Goal: Task Accomplishment & Management: Complete application form

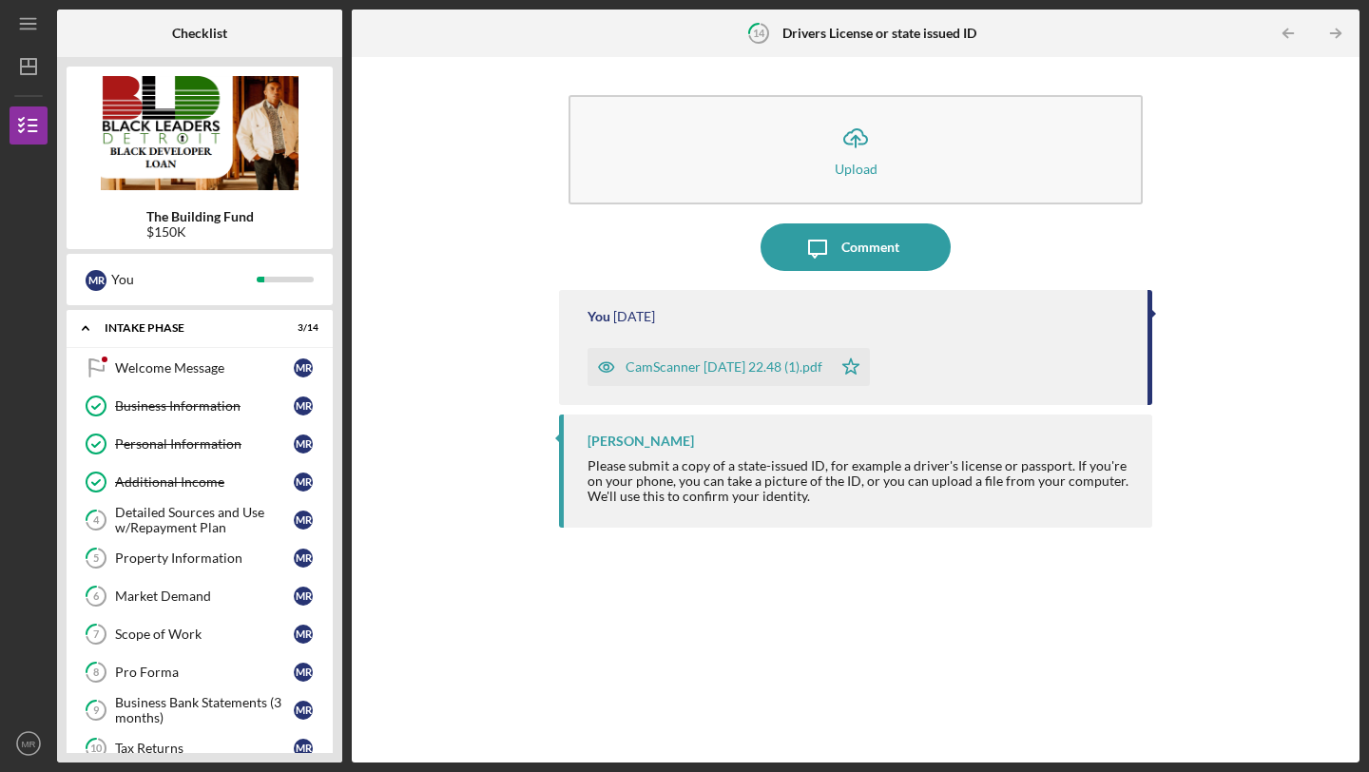
scroll to position [639, 0]
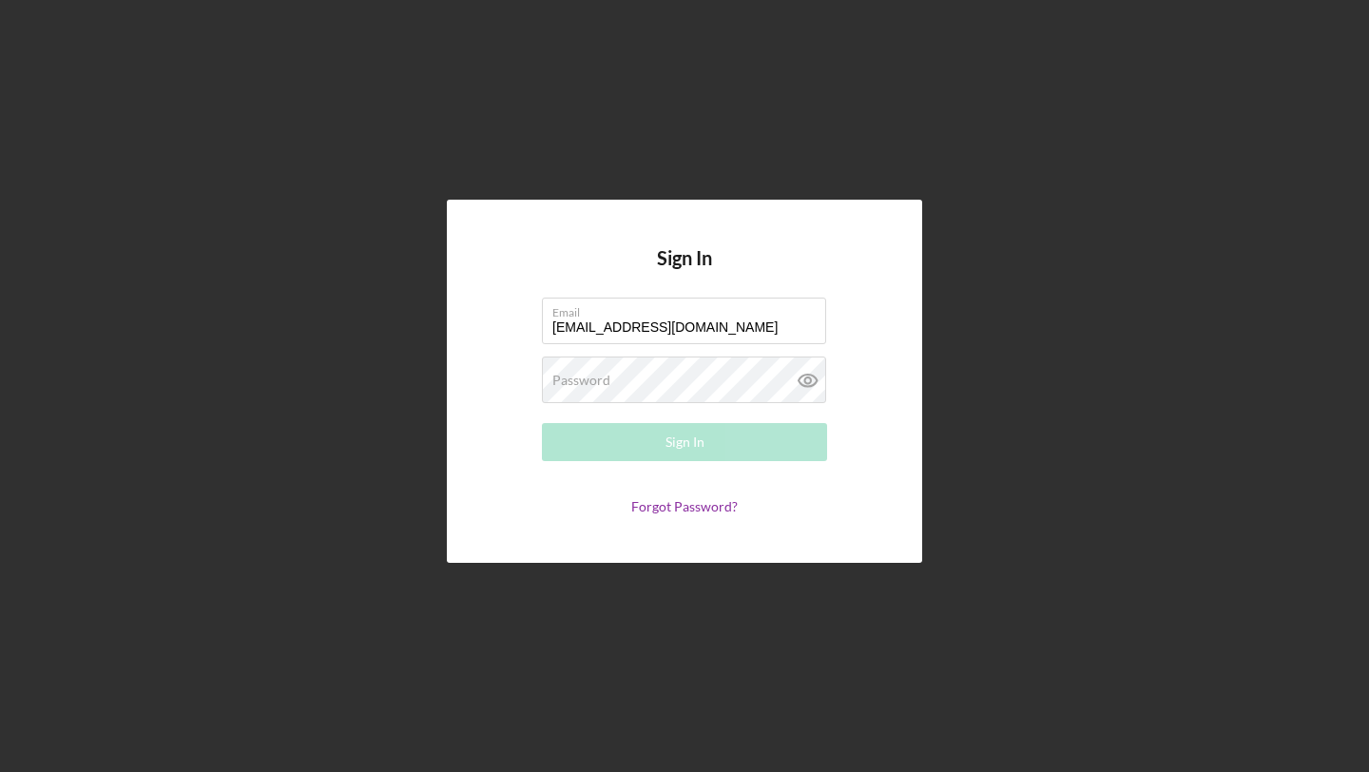
type input "[EMAIL_ADDRESS][DOMAIN_NAME]"
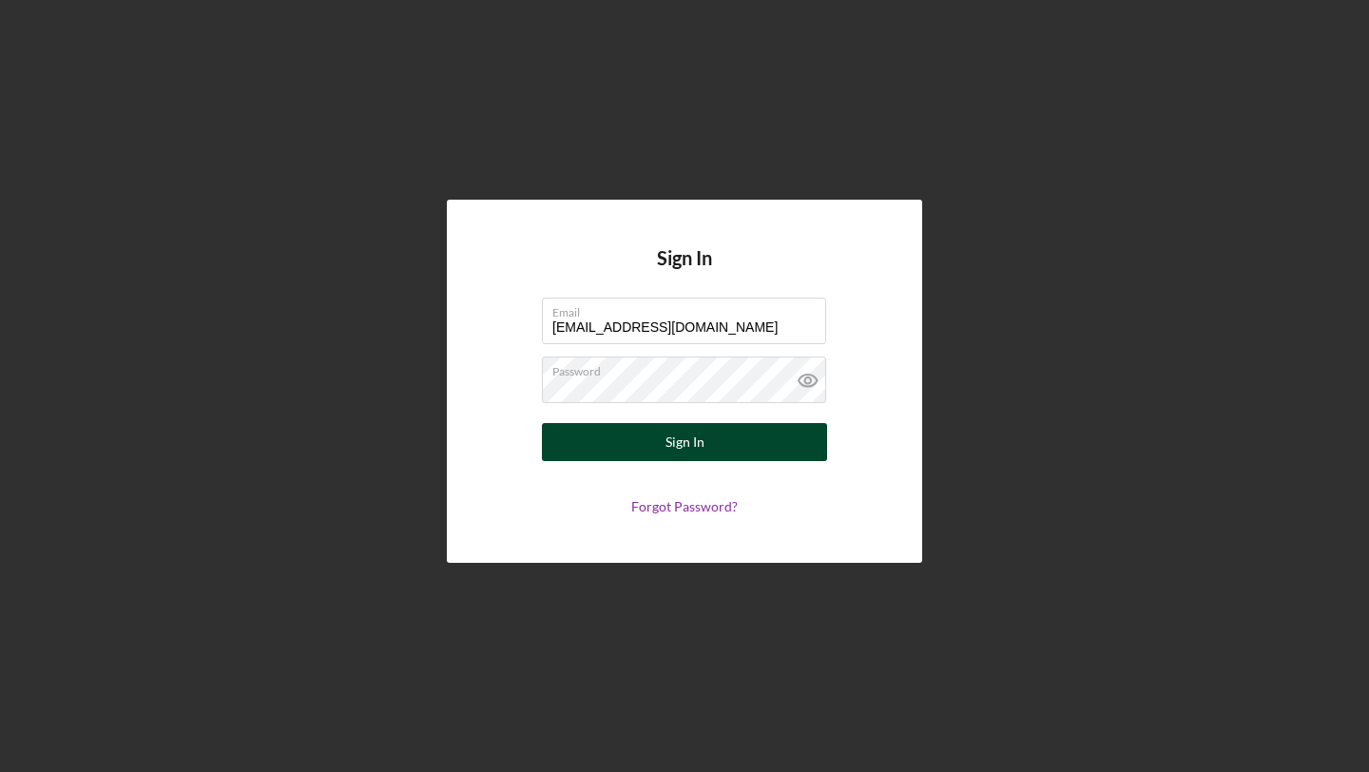
click at [734, 436] on button "Sign In" at bounding box center [684, 442] width 285 height 38
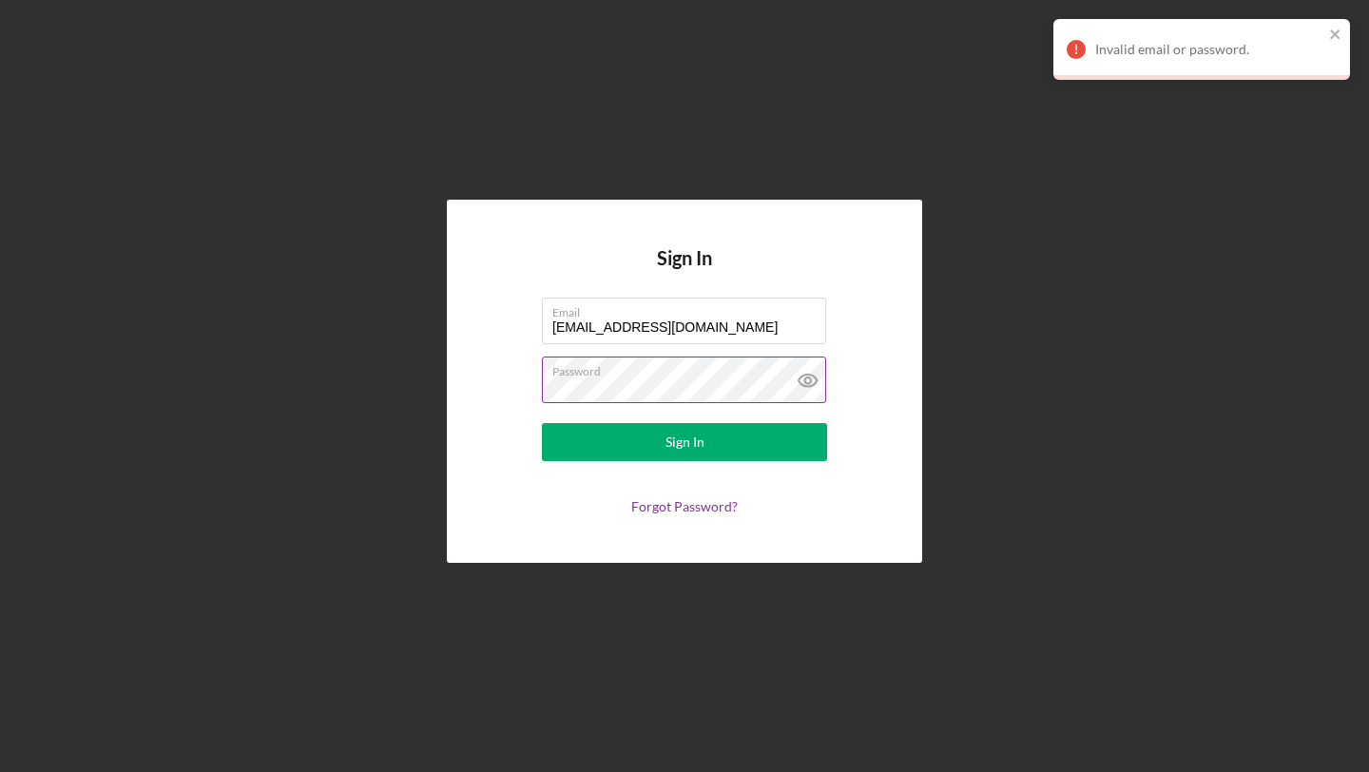
click at [798, 383] on icon at bounding box center [808, 381] width 48 height 48
click at [681, 374] on label "Password" at bounding box center [689, 368] width 274 height 21
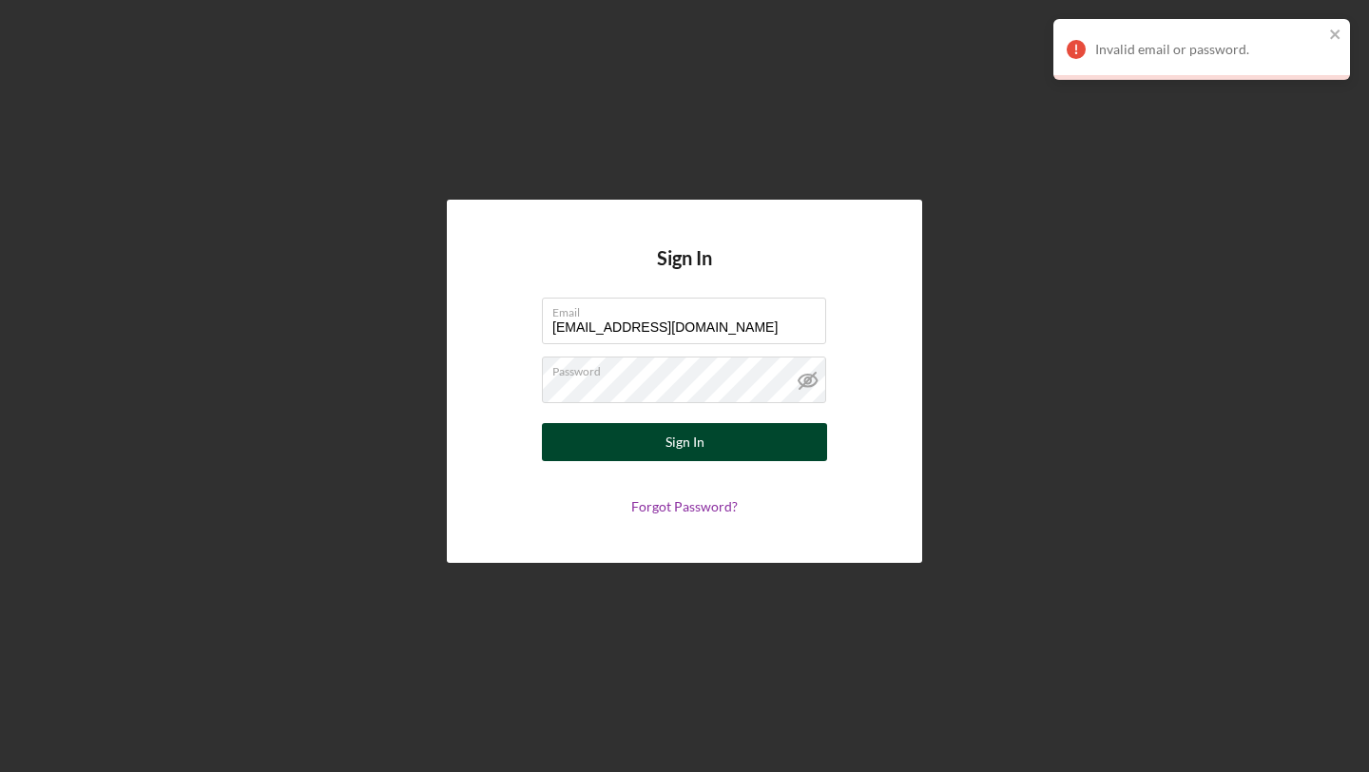
click at [703, 429] on button "Sign In" at bounding box center [684, 442] width 285 height 38
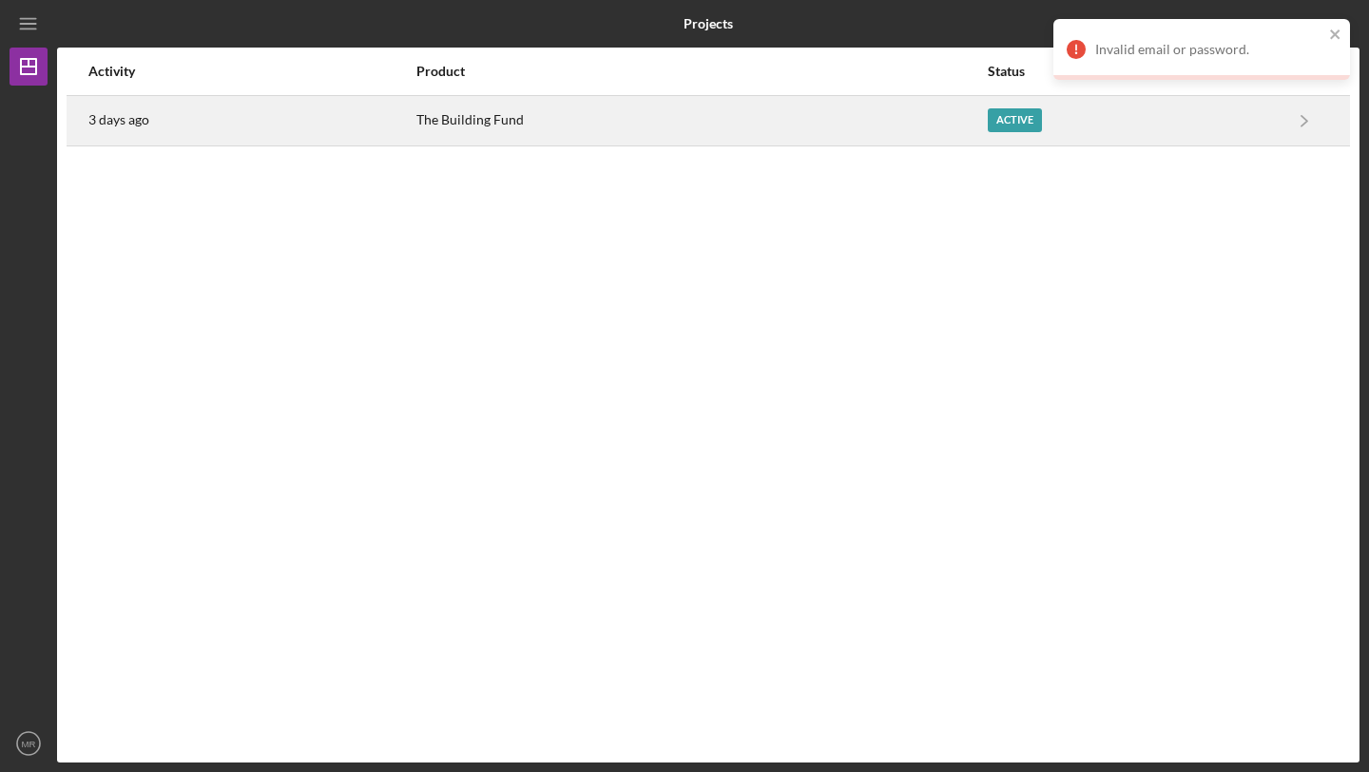
click at [1024, 116] on div "Active" at bounding box center [1015, 120] width 54 height 24
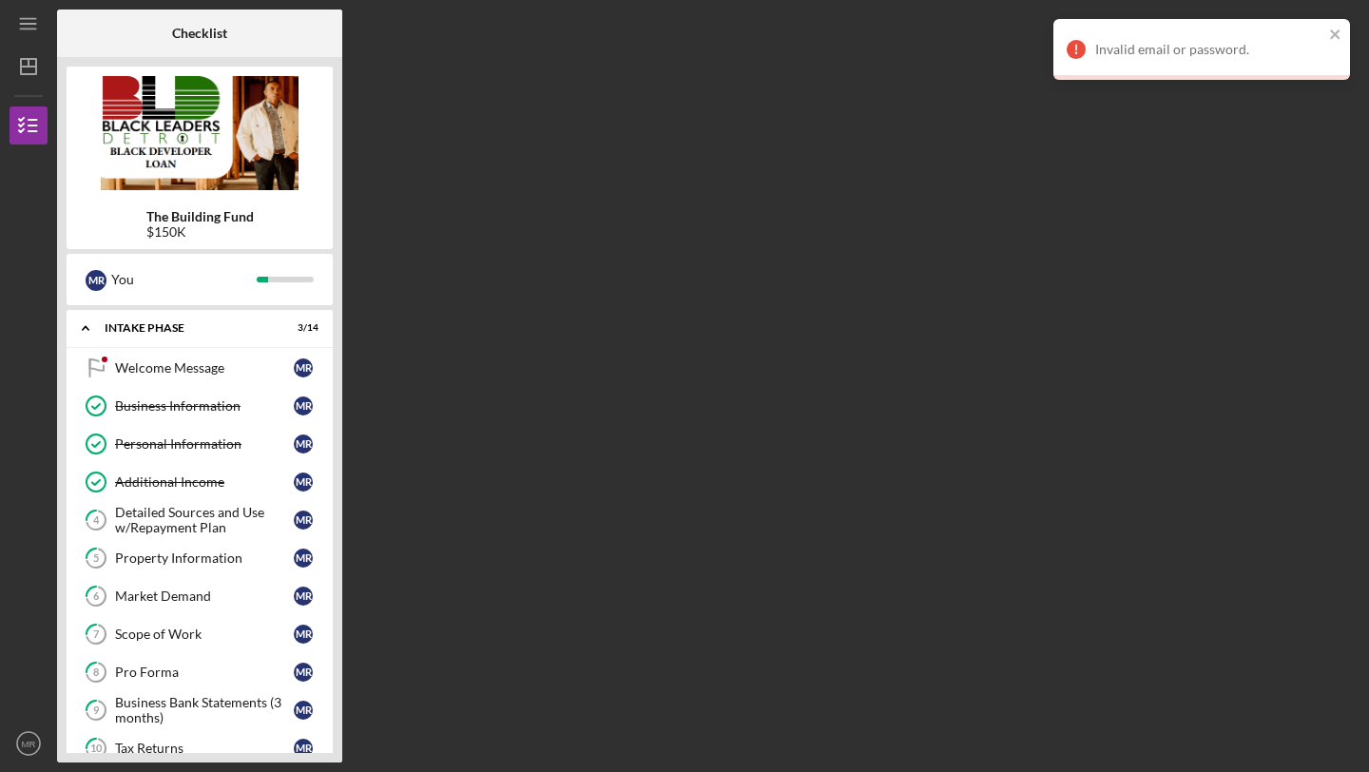
click at [424, 453] on div "Checklist The Building Fund $150K M R You Icon/Expander Intake Phase 3 / 14 Wel…" at bounding box center [708, 386] width 1303 height 753
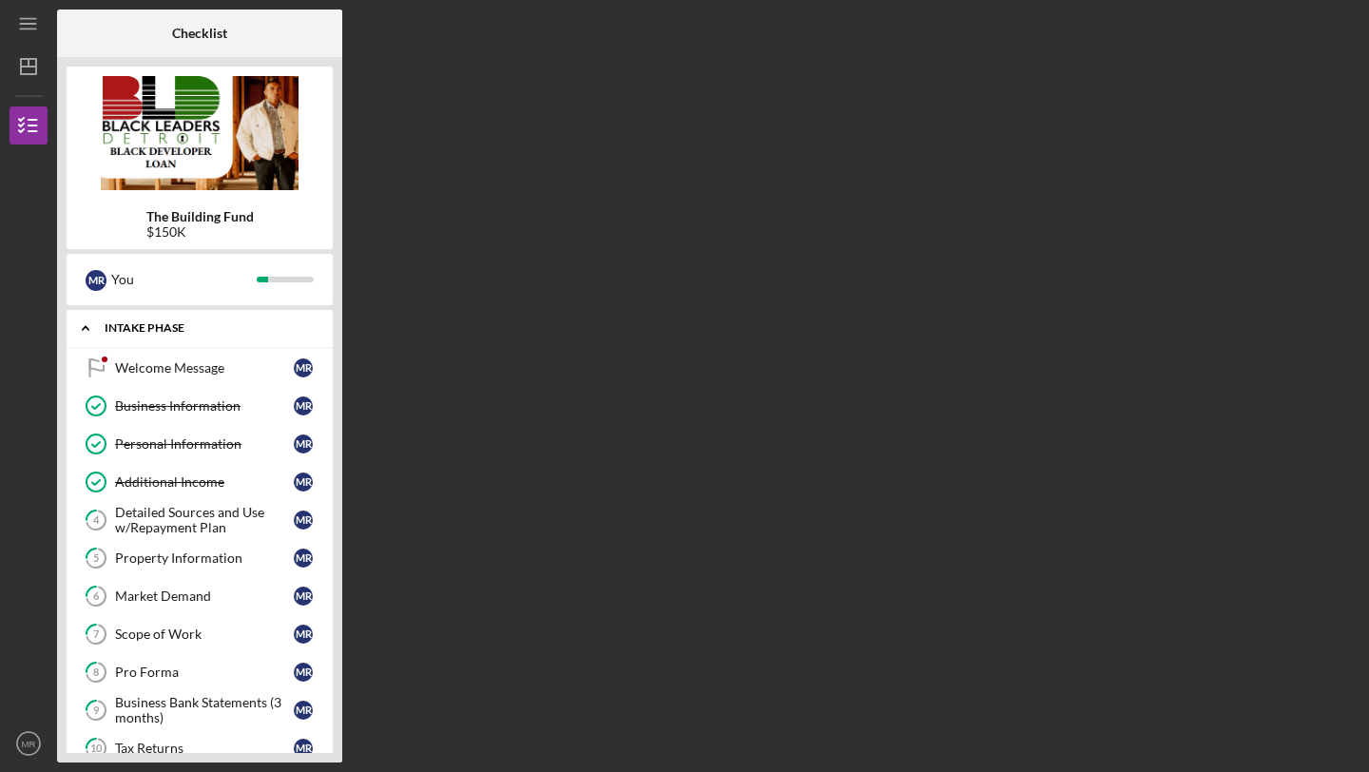
click at [94, 324] on icon "Icon/Expander" at bounding box center [86, 328] width 38 height 38
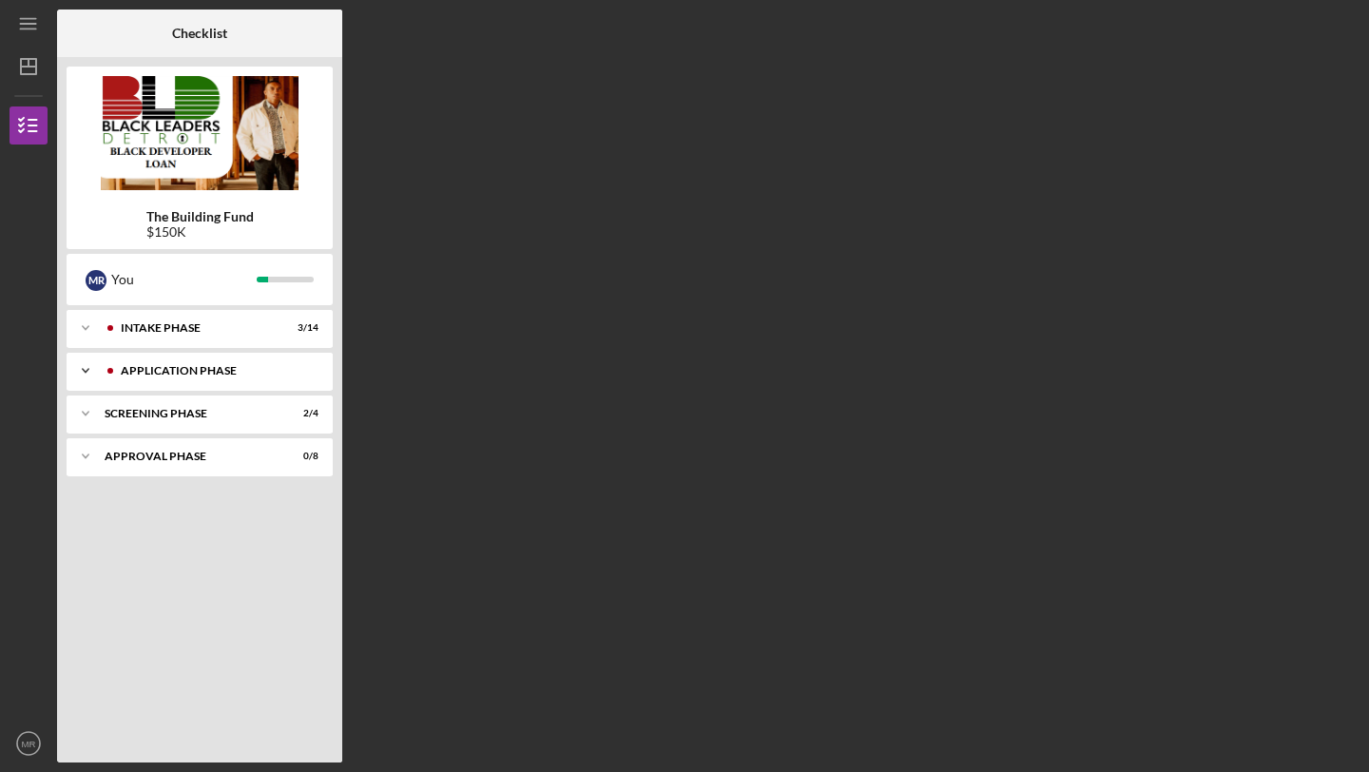
click at [112, 383] on div "Icon/Expander Application Phase 1 / 5" at bounding box center [200, 371] width 266 height 38
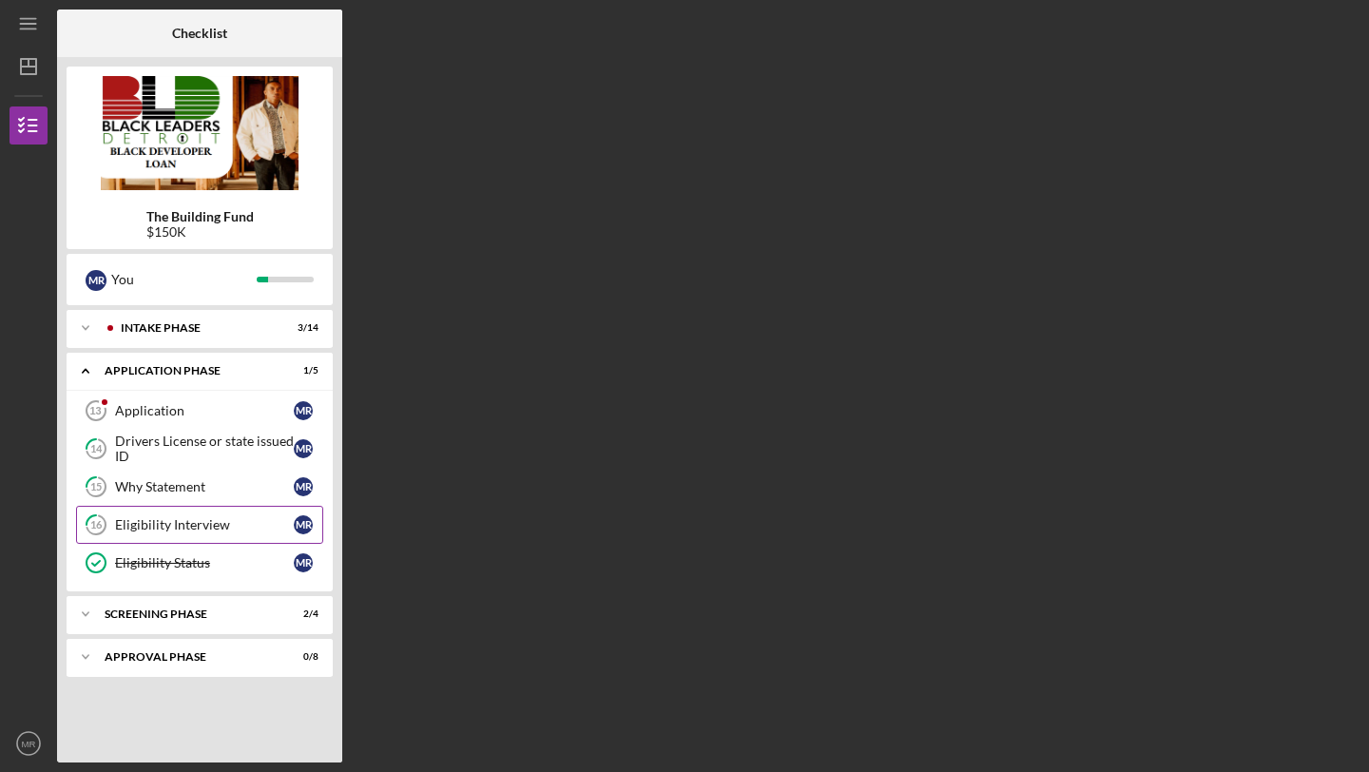
click at [131, 543] on link "16 Eligibility Interview M R" at bounding box center [199, 525] width 247 height 38
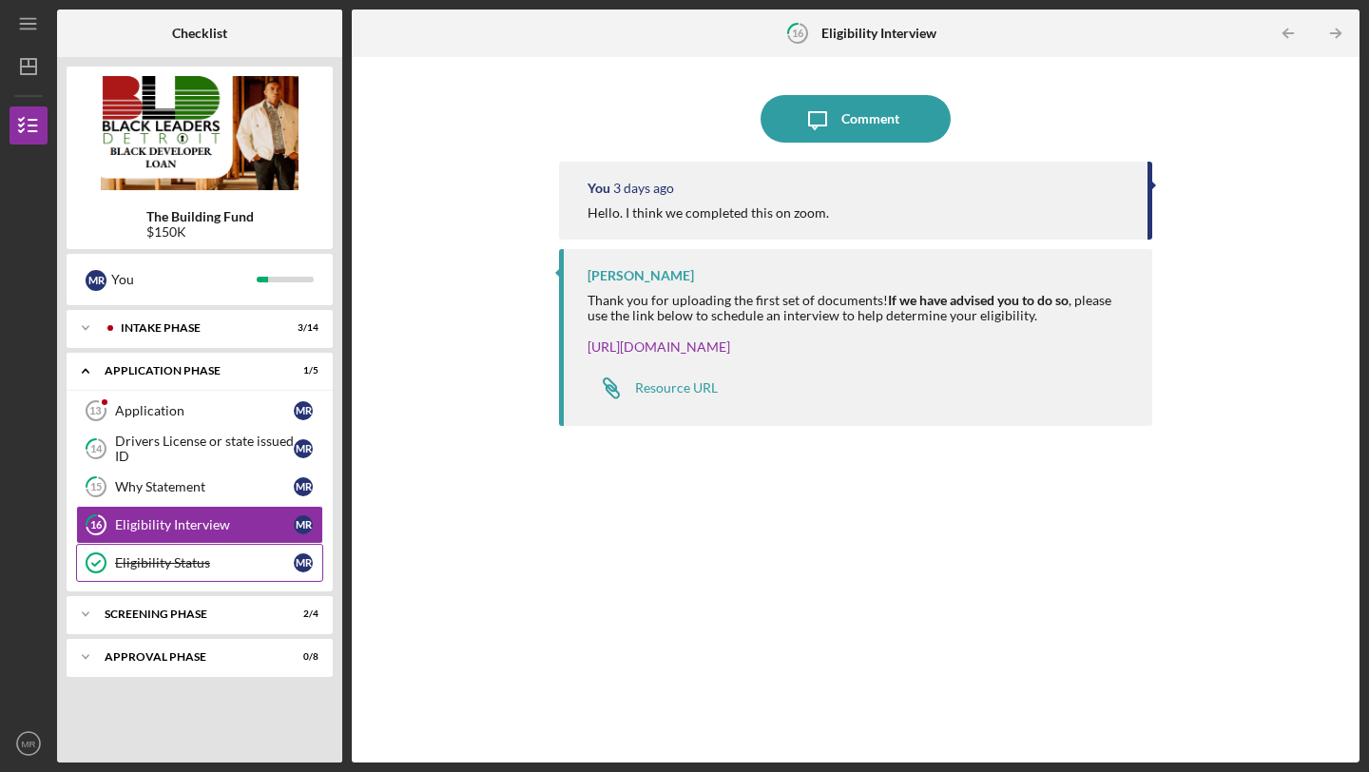
click at [129, 577] on link "Eligibility Status Eligibility Status M R" at bounding box center [199, 563] width 247 height 38
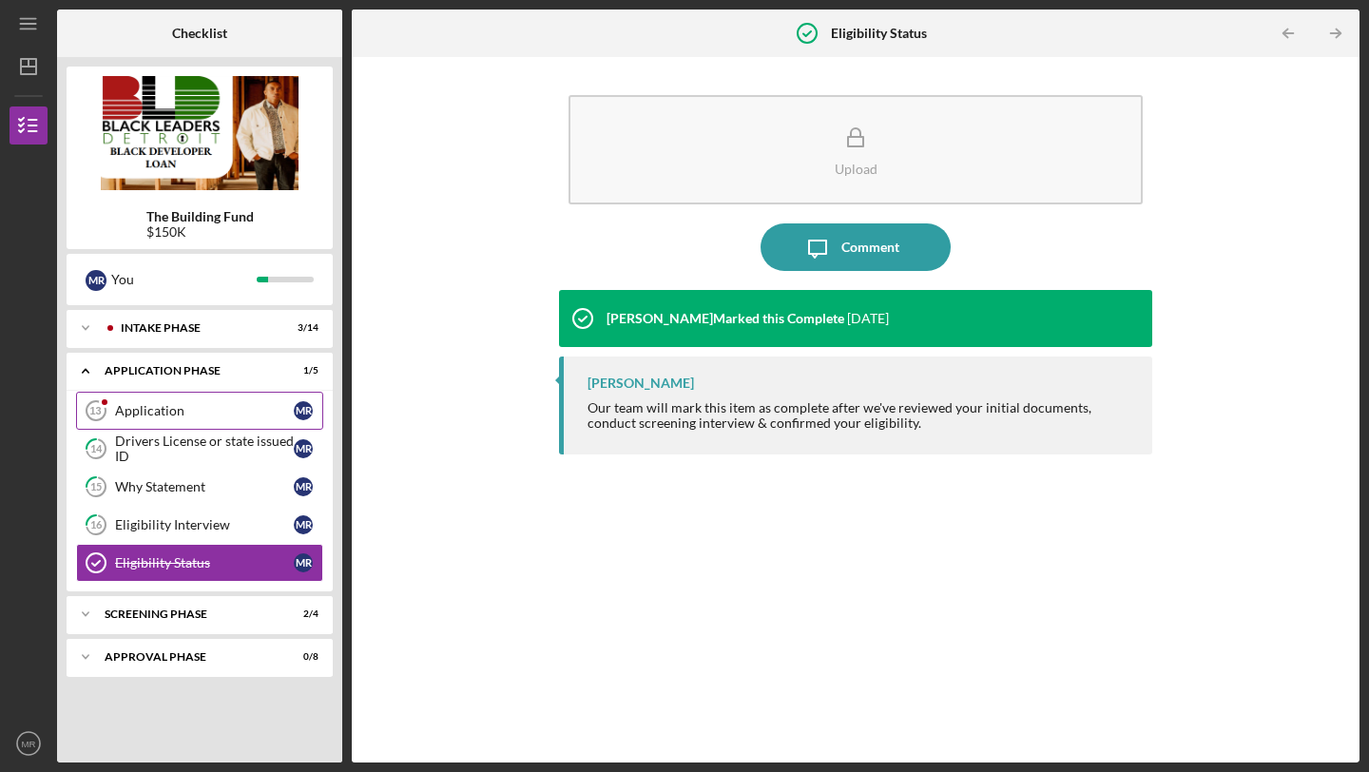
click at [134, 408] on div "Application" at bounding box center [204, 410] width 179 height 15
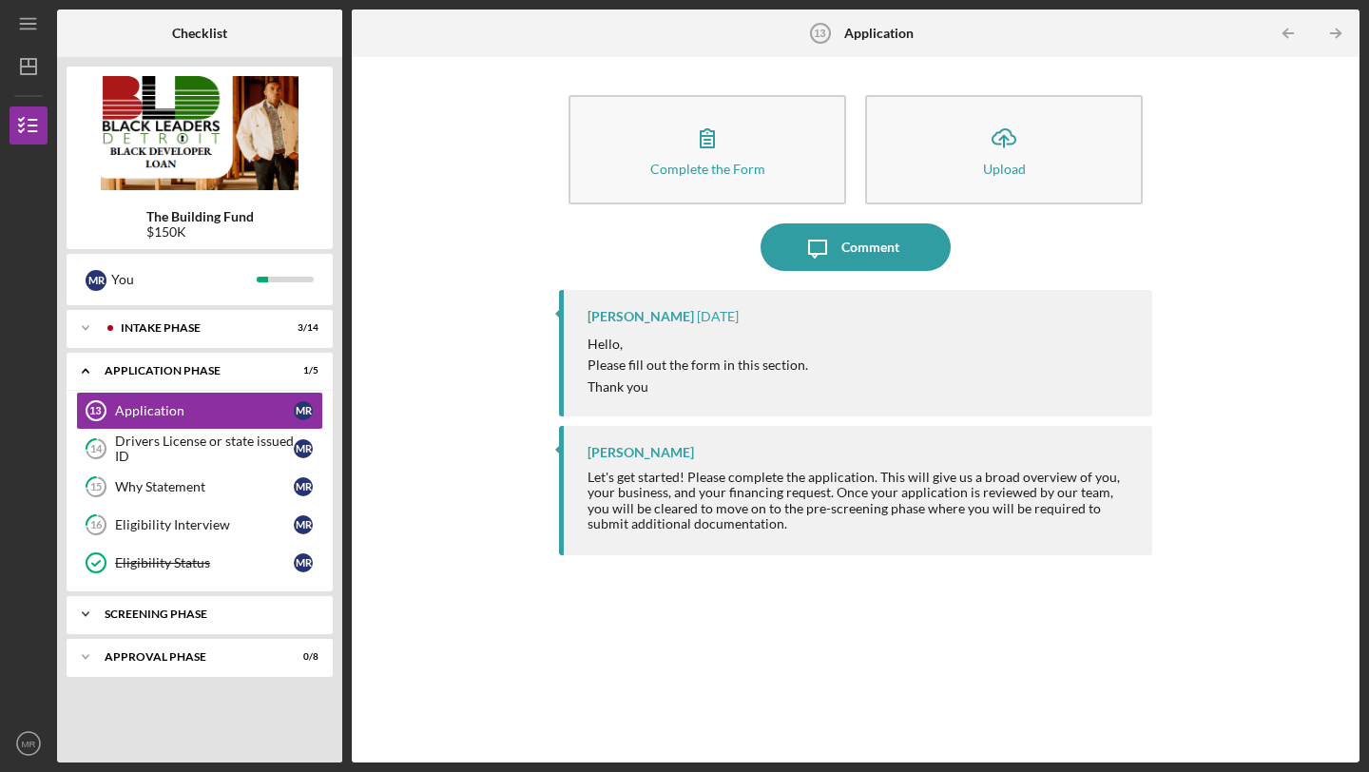
click at [85, 620] on icon "Icon/Expander" at bounding box center [86, 614] width 38 height 38
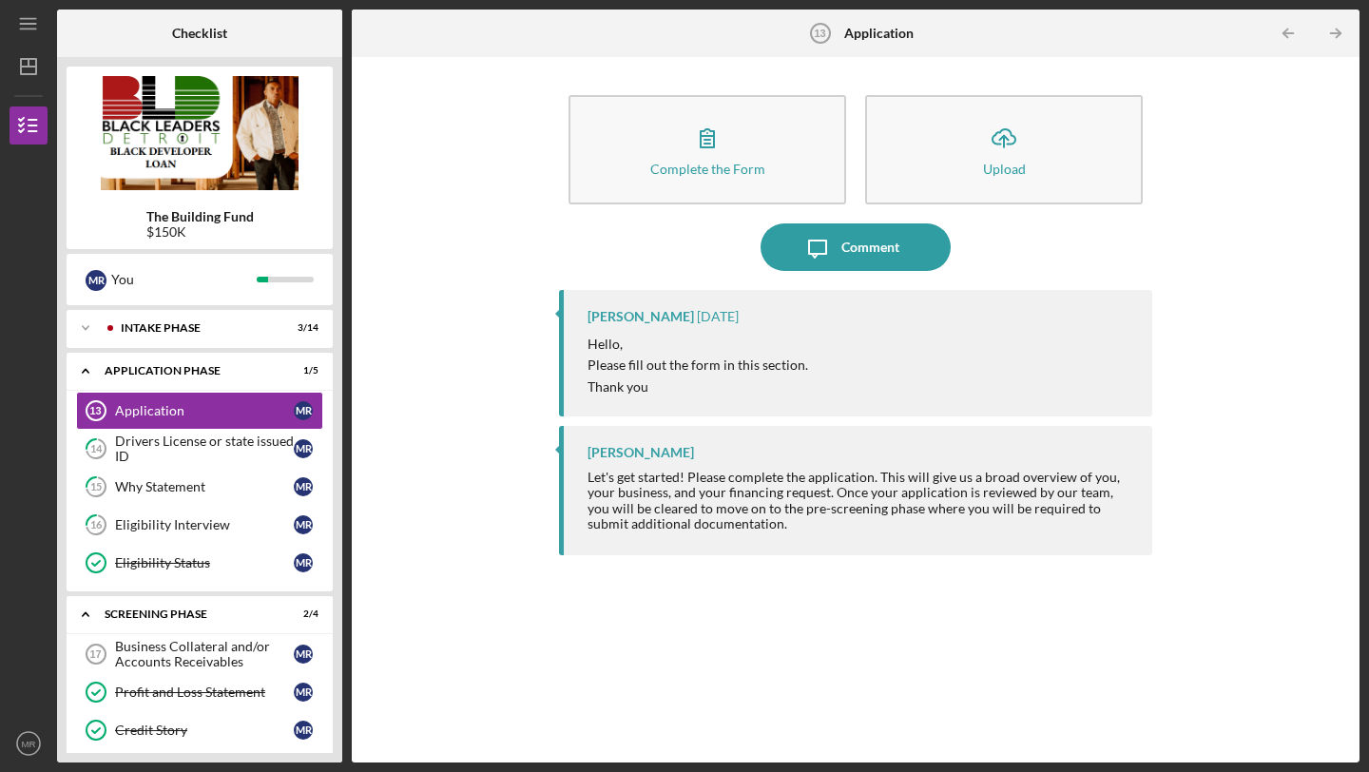
click at [335, 518] on div "The Building Fund $150K M R You Icon/Expander Intake Phase 3 / 14 Icon/Expander…" at bounding box center [199, 410] width 285 height 706
drag, startPoint x: 337, startPoint y: 564, endPoint x: 304, endPoint y: 768, distance: 207.0
click at [304, 769] on div "Icon/Menu Application 13 Application Checklist The Building Fund $150K M R You …" at bounding box center [684, 386] width 1369 height 772
click at [87, 370] on icon "Icon/Expander" at bounding box center [86, 371] width 38 height 38
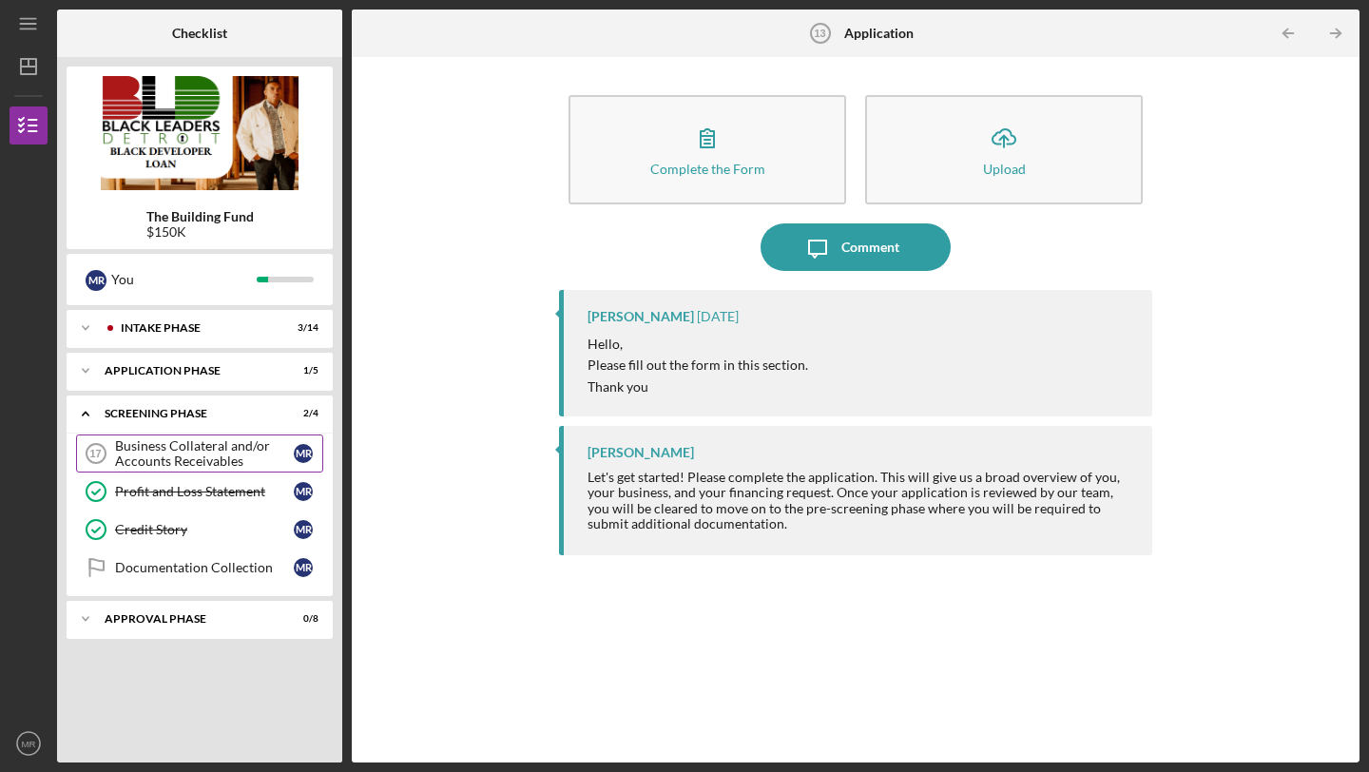
click at [176, 464] on div "Business Collateral and/or Accounts Receivables" at bounding box center [204, 453] width 179 height 30
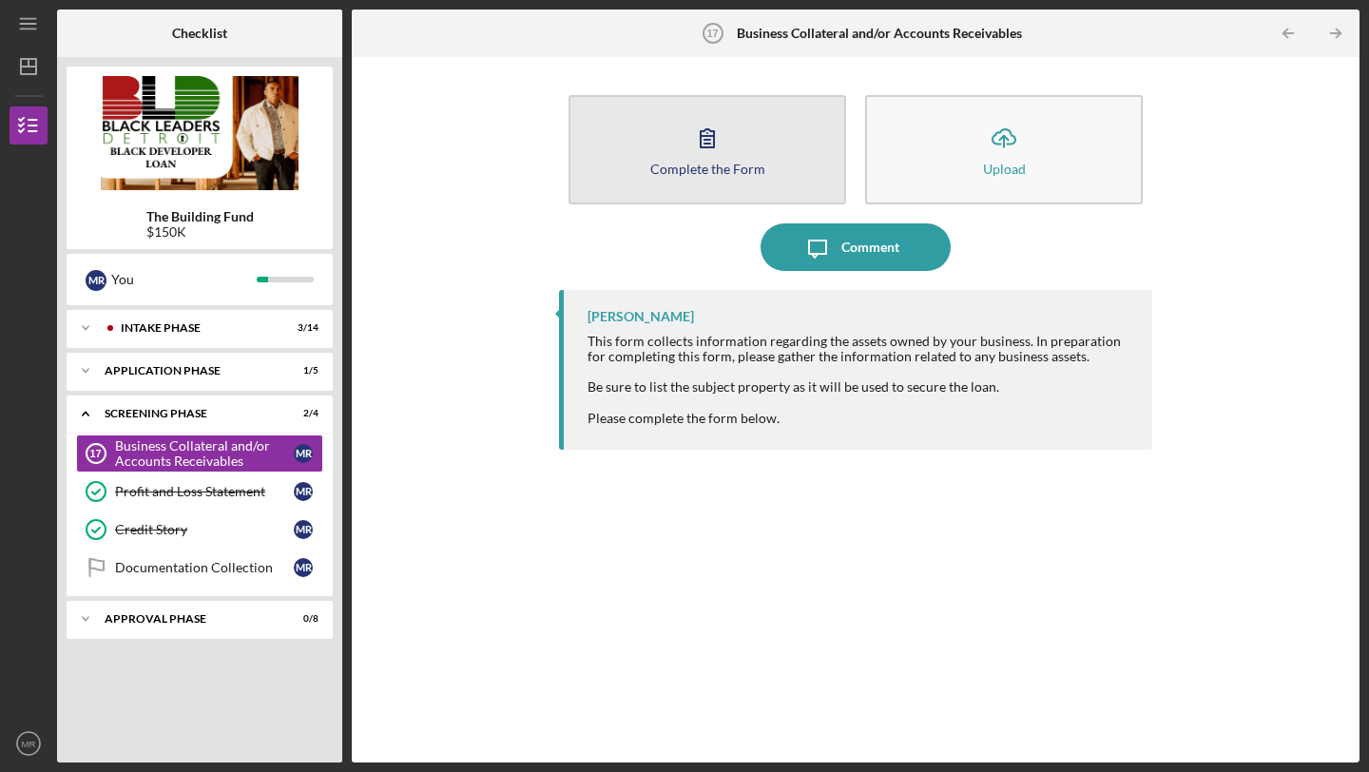
click at [684, 142] on button "Complete the Form Form" at bounding box center [708, 149] width 278 height 109
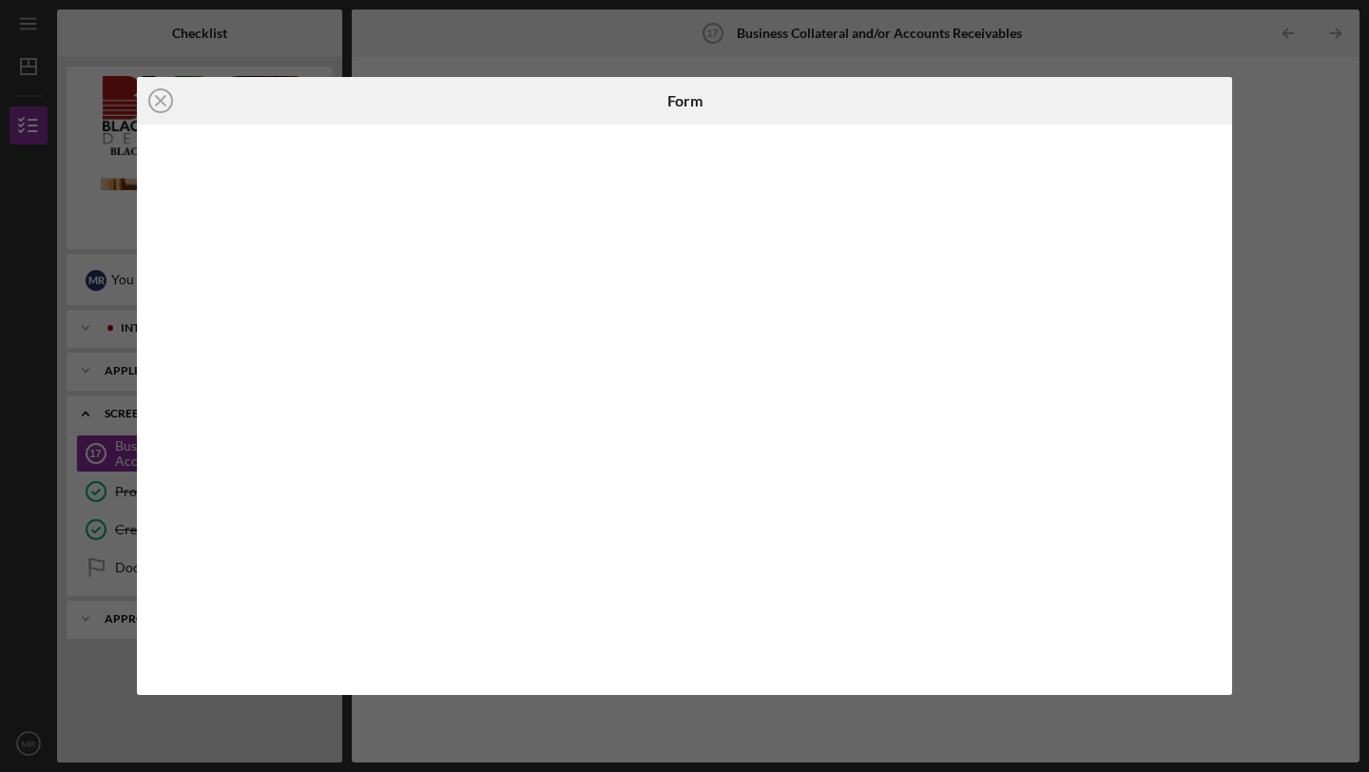
click at [1260, 119] on div "Icon/Close Form" at bounding box center [684, 386] width 1369 height 772
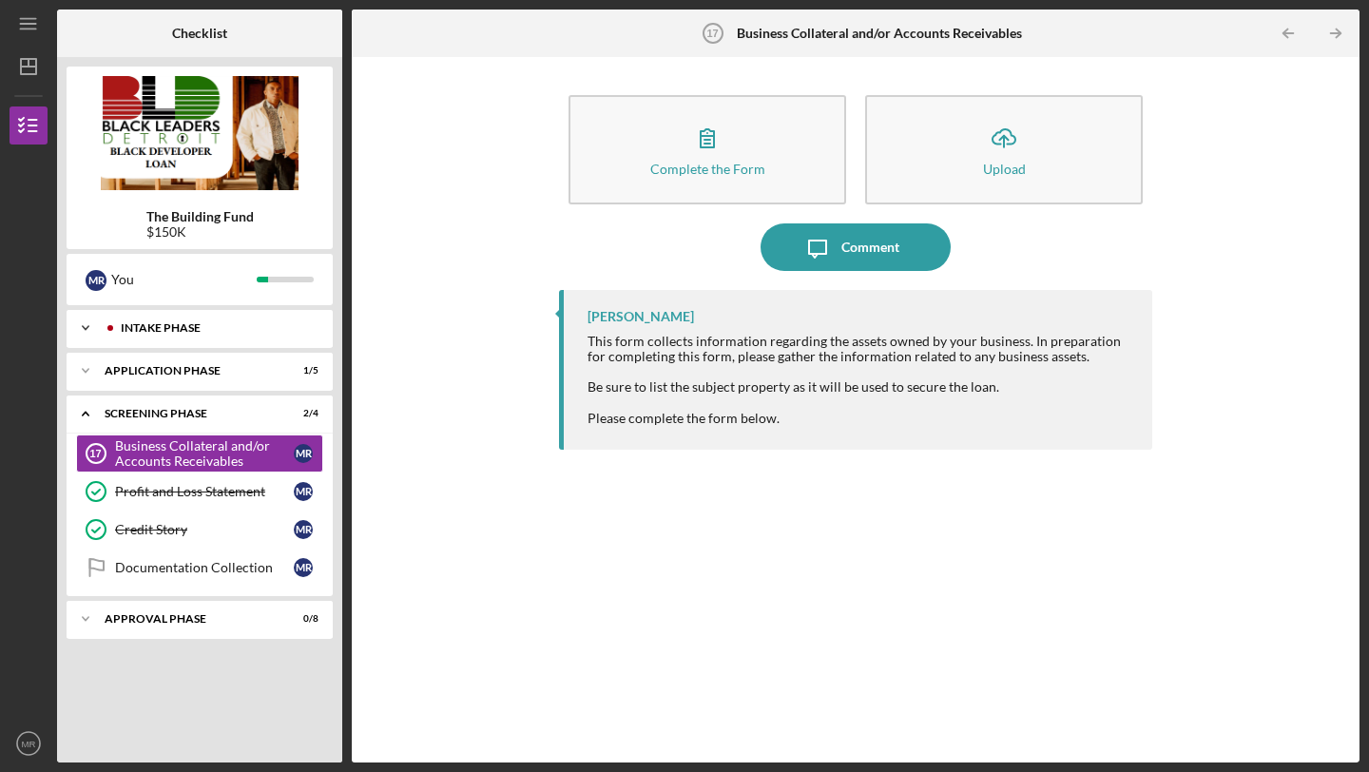
click at [85, 333] on icon "Icon/Expander" at bounding box center [86, 328] width 38 height 38
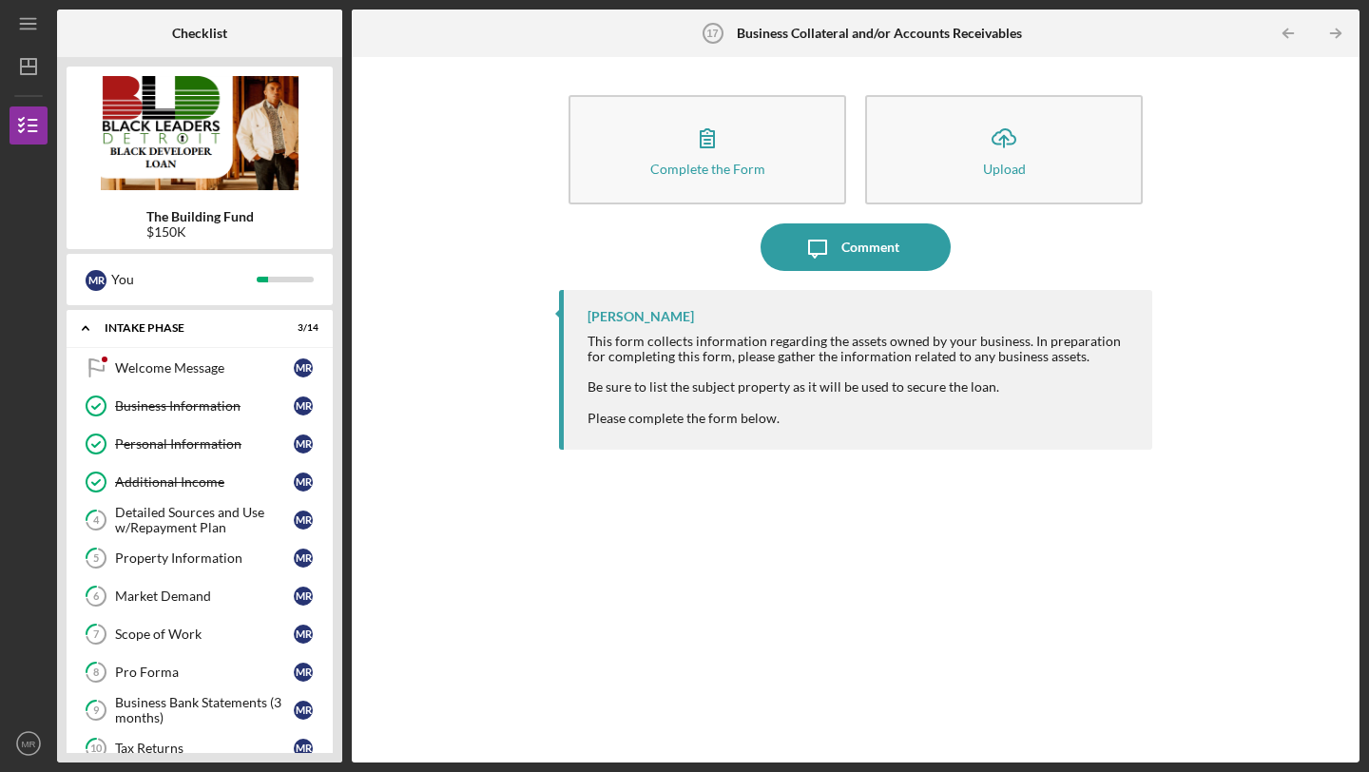
click at [336, 448] on div "The Building Fund $150K M R You Icon/Expander Intake Phase 3 / 14 Welcome Messa…" at bounding box center [199, 410] width 285 height 706
click at [338, 540] on div "The Building Fund $150K M R You Icon/Expander Intake Phase 3 / 14 Welcome Messa…" at bounding box center [199, 410] width 285 height 706
click at [87, 332] on icon "Icon/Expander" at bounding box center [86, 328] width 38 height 38
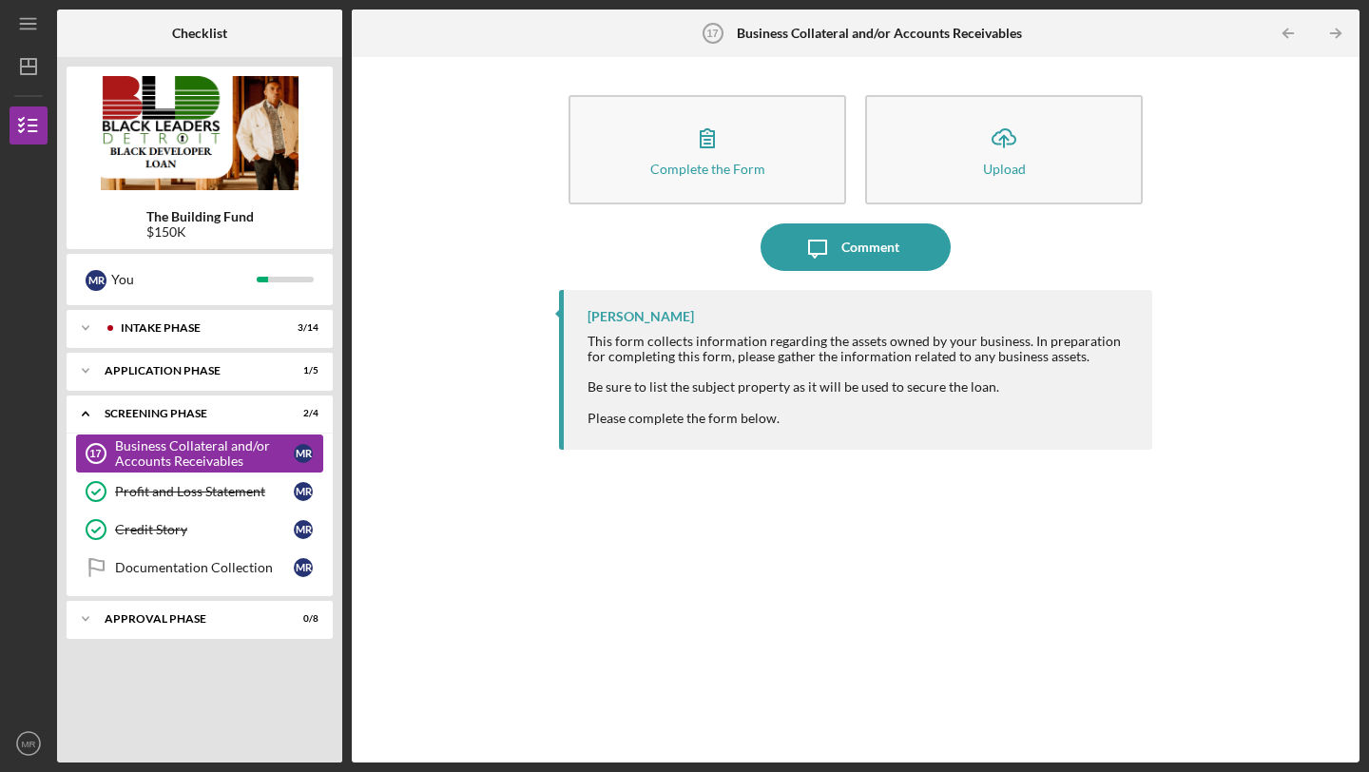
click at [196, 454] on div "Business Collateral and/or Accounts Receivables" at bounding box center [204, 453] width 179 height 30
click at [146, 570] on div "Documentation Collection" at bounding box center [204, 567] width 179 height 15
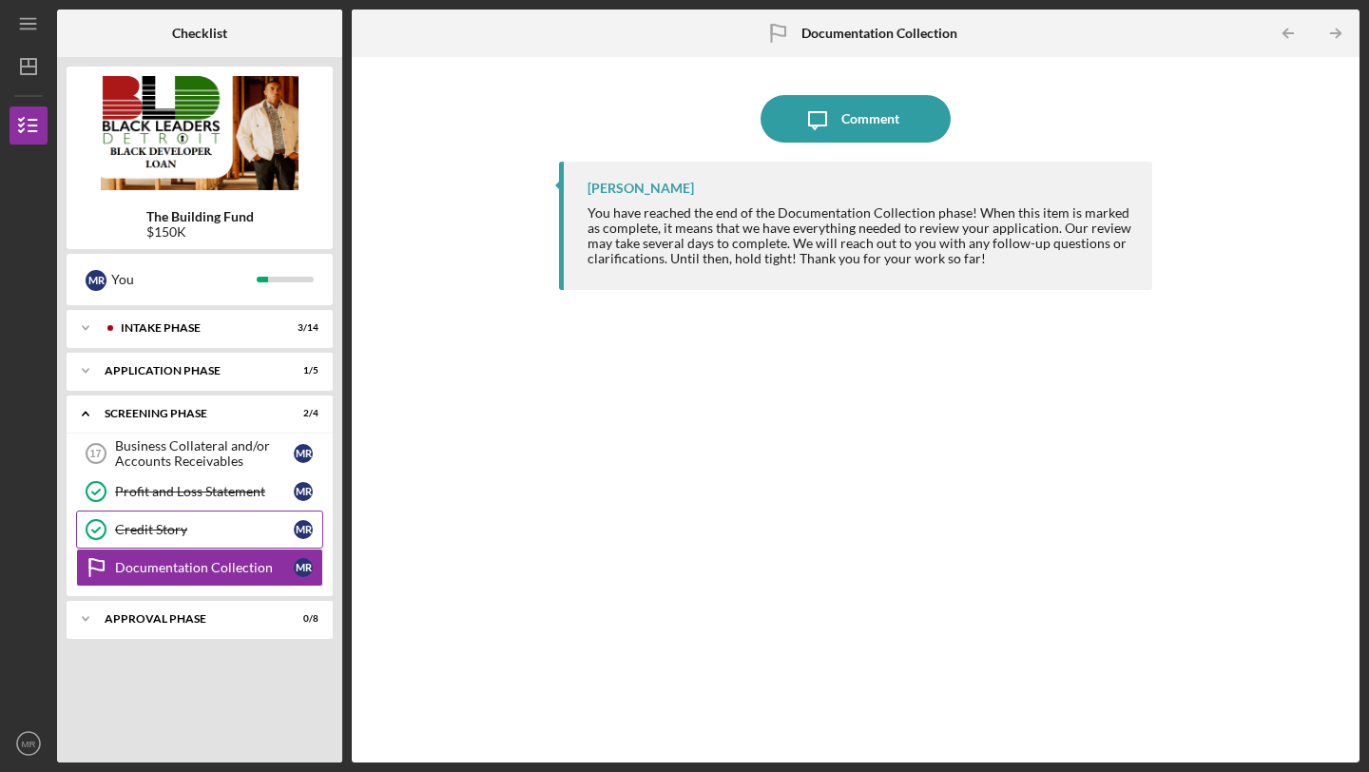
click at [152, 527] on div "Credit Story" at bounding box center [204, 529] width 179 height 15
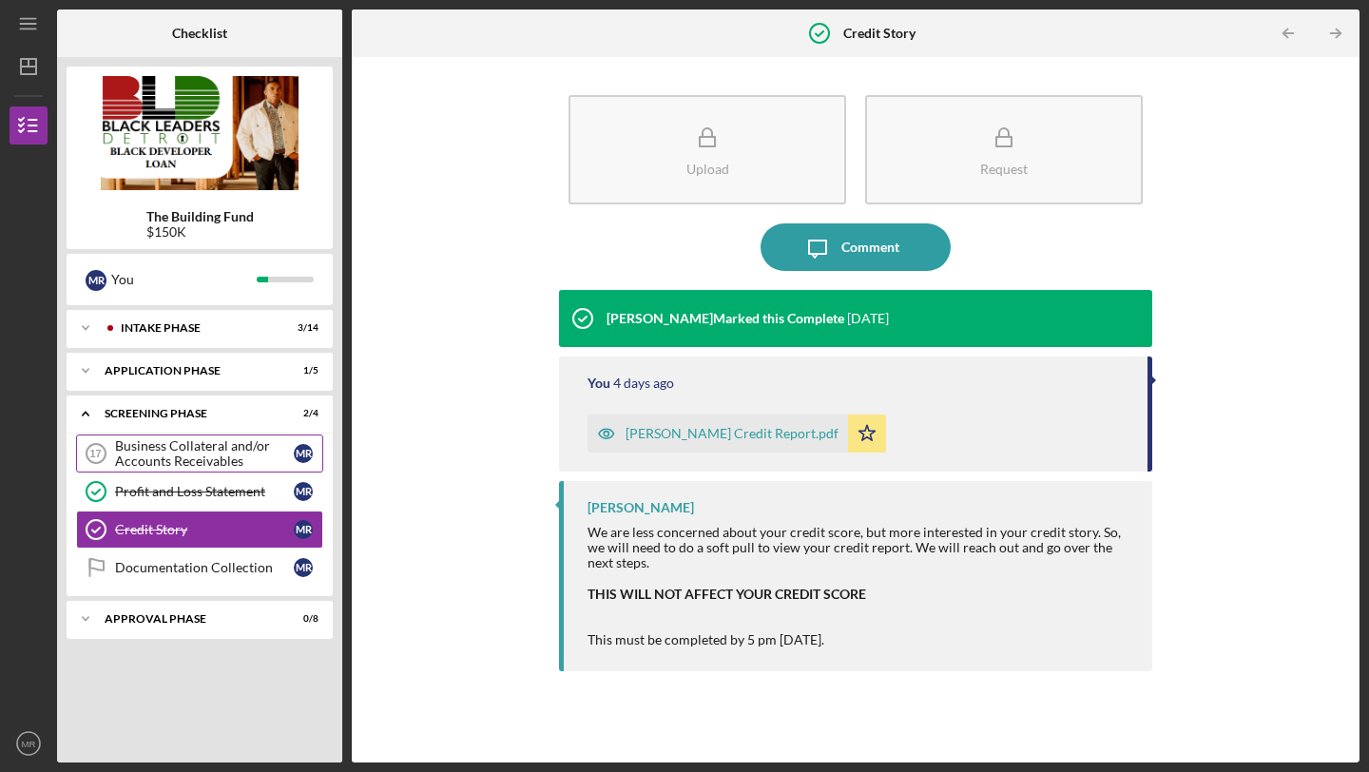
click at [160, 456] on div "Business Collateral and/or Accounts Receivables" at bounding box center [204, 453] width 179 height 30
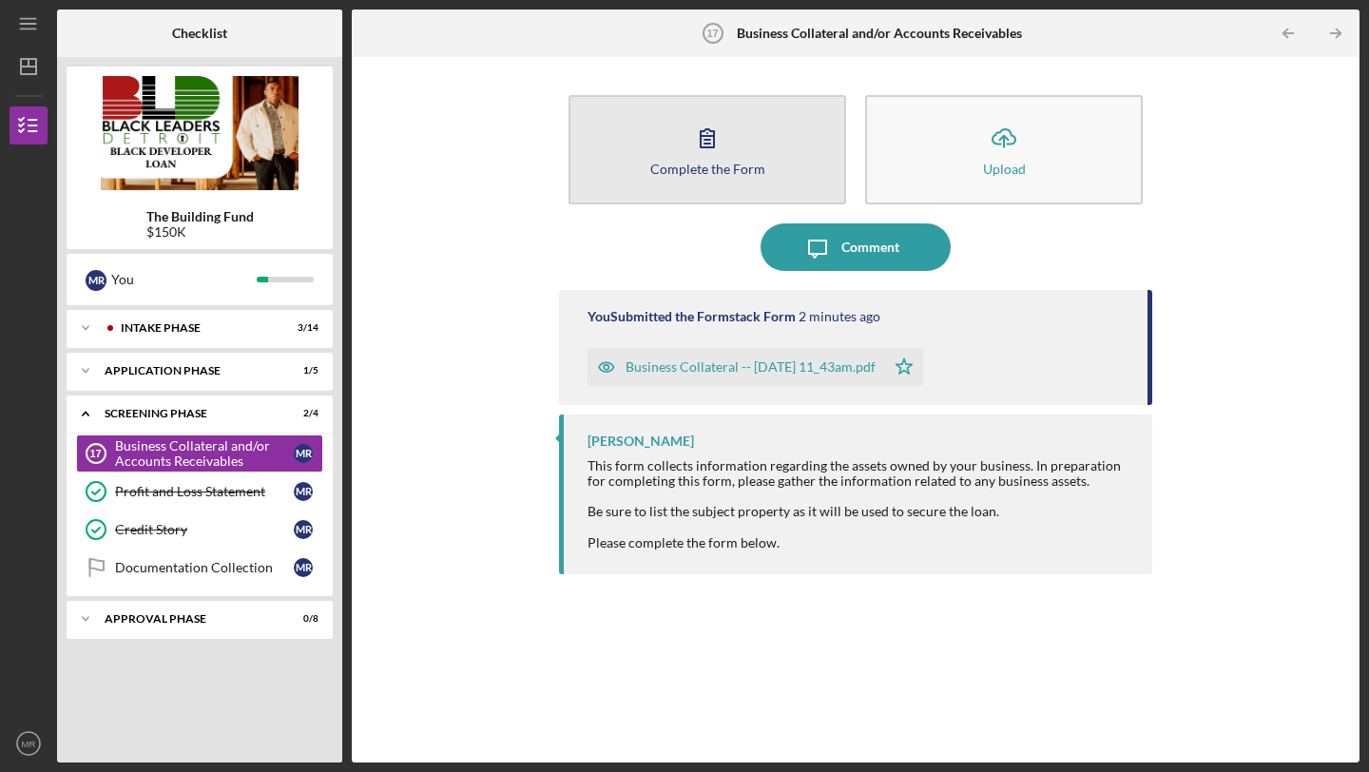
click at [799, 161] on button "Complete the Form Form" at bounding box center [708, 149] width 278 height 109
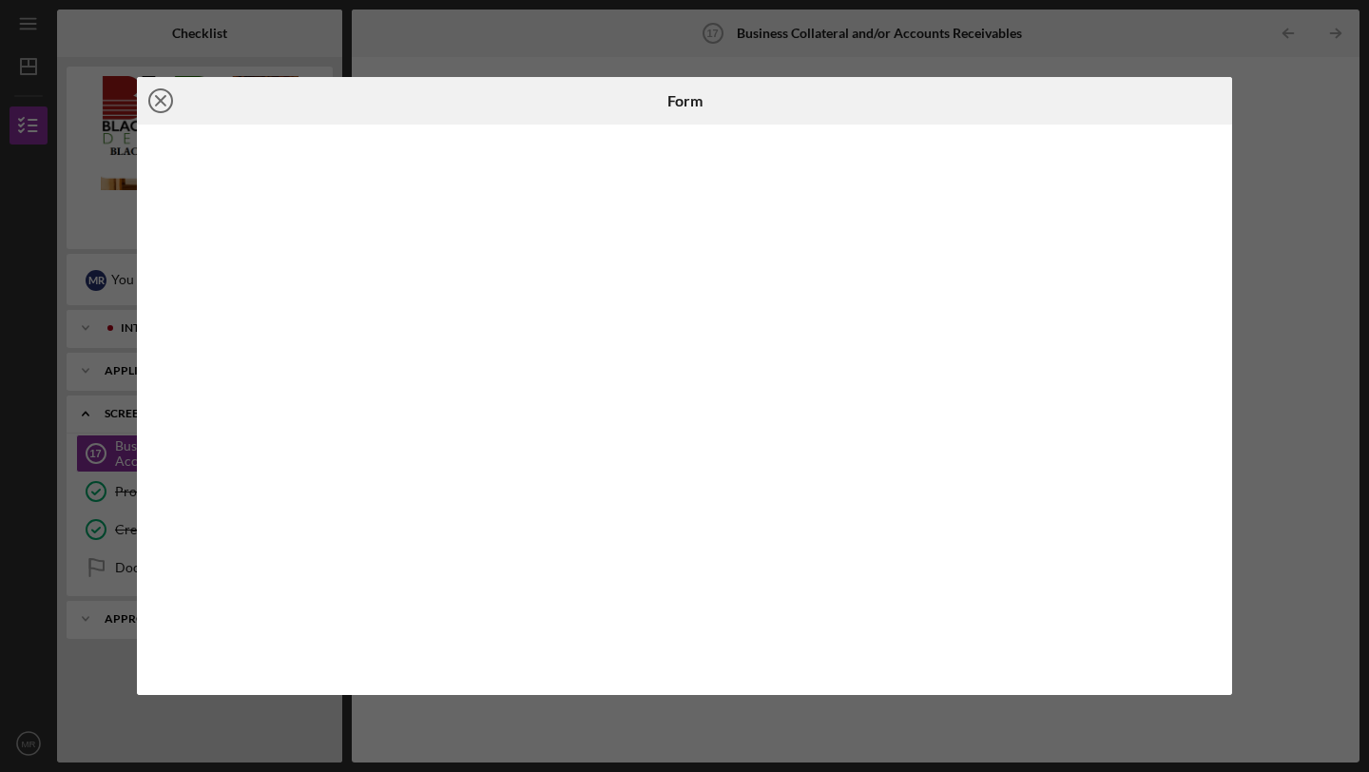
click at [166, 103] on icon "Icon/Close" at bounding box center [161, 101] width 48 height 48
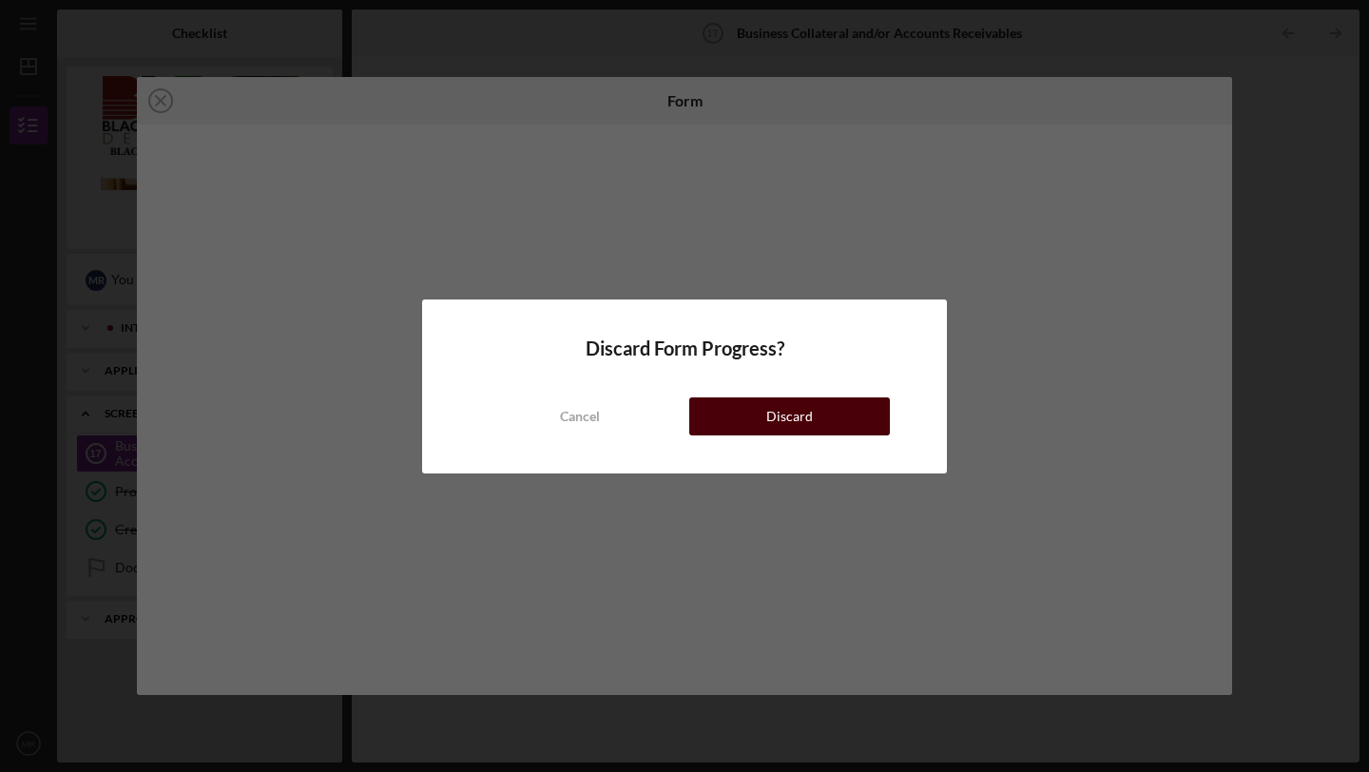
click at [782, 412] on div "Discard" at bounding box center [789, 416] width 47 height 38
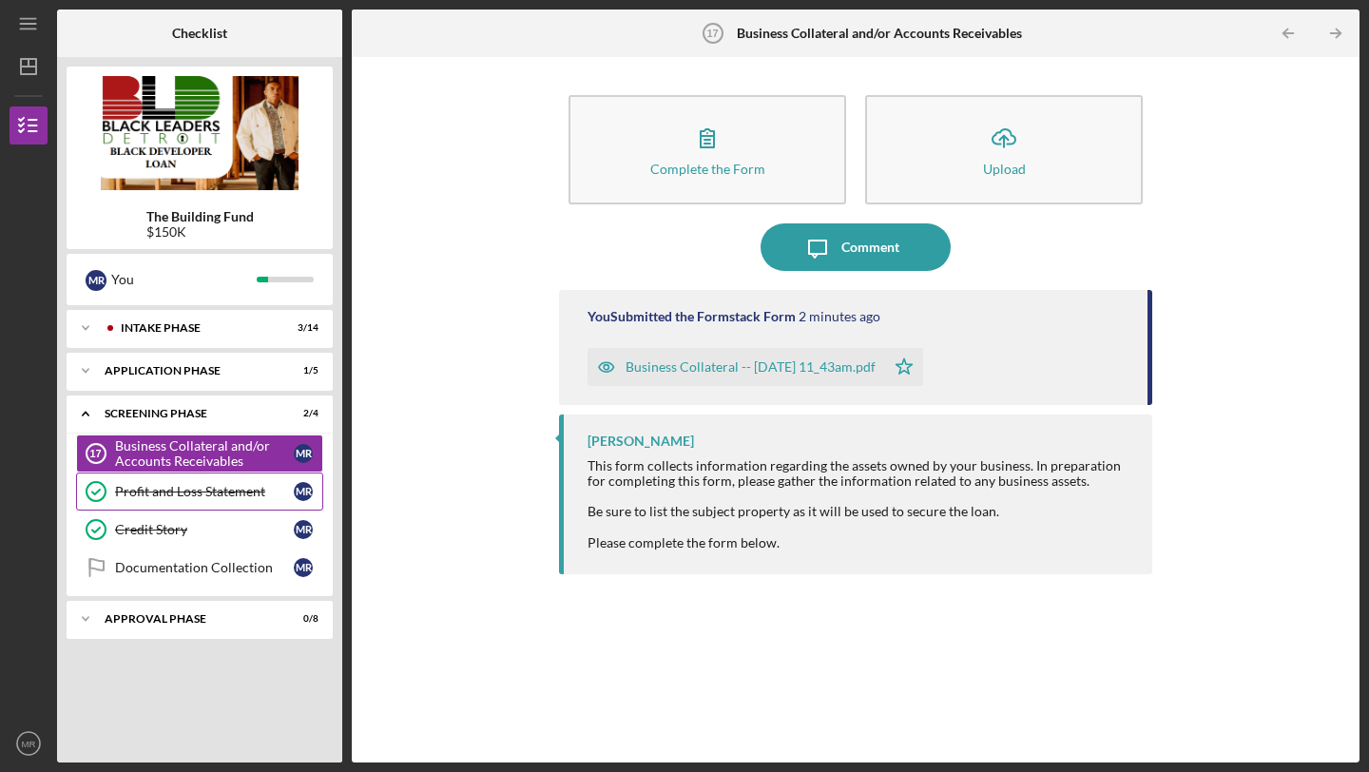
click at [125, 484] on div "Profit and Loss Statement" at bounding box center [204, 491] width 179 height 15
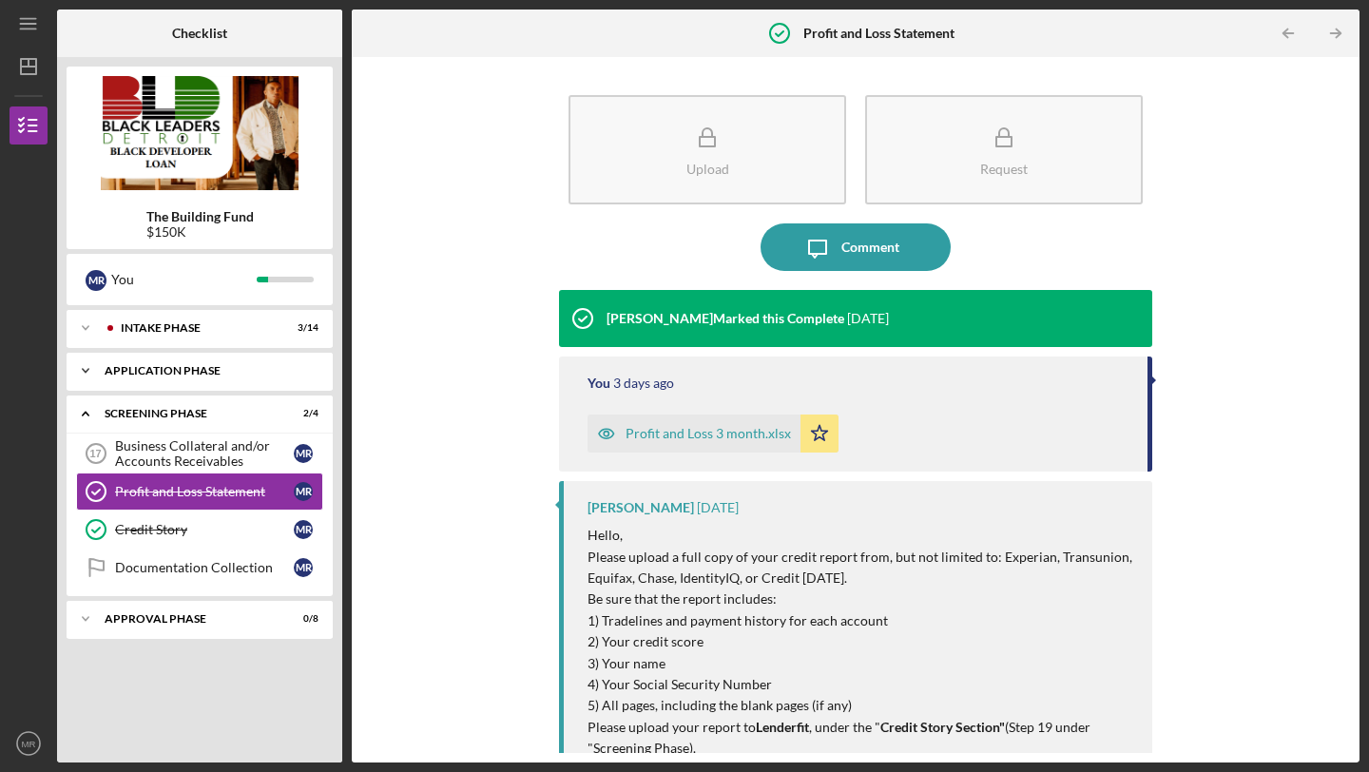
click at [90, 377] on icon "Icon/Expander" at bounding box center [86, 371] width 38 height 38
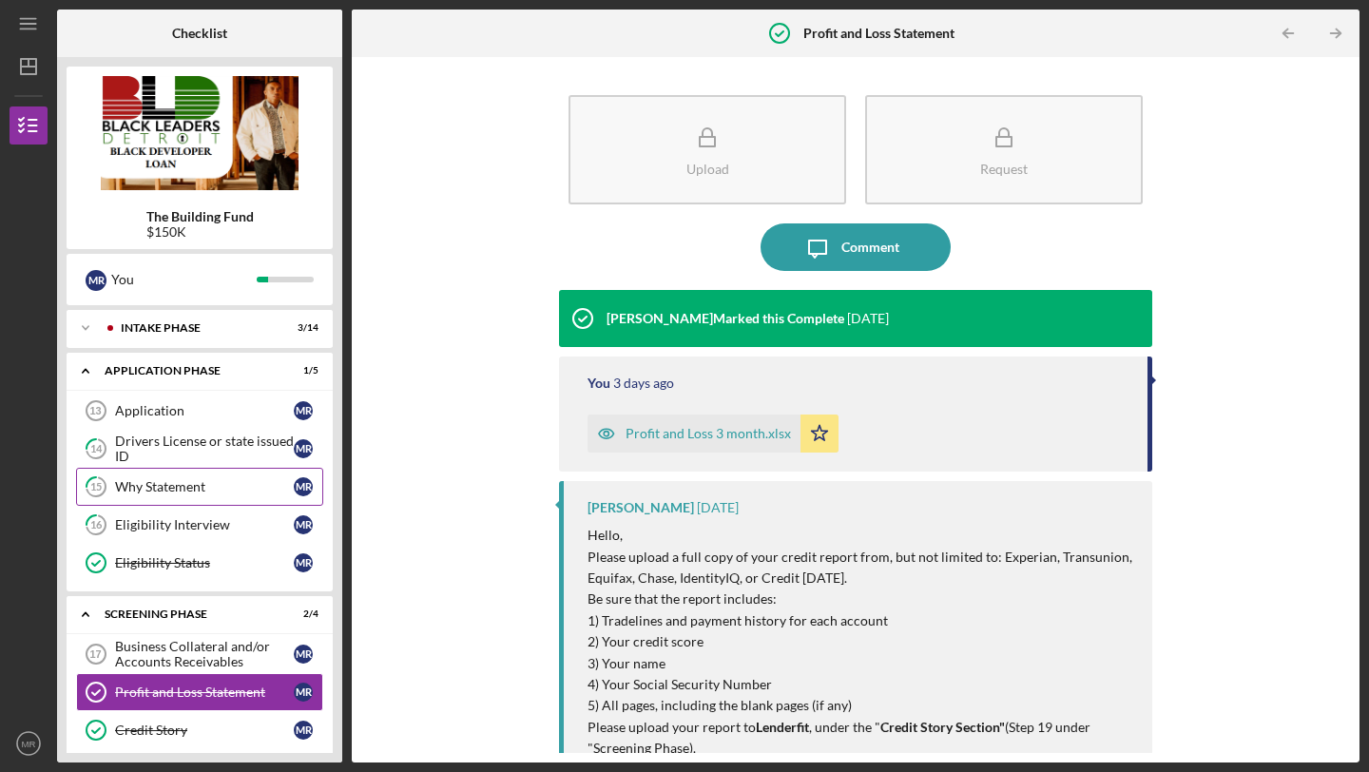
click at [322, 493] on link "15 Why Statement M R" at bounding box center [199, 487] width 247 height 38
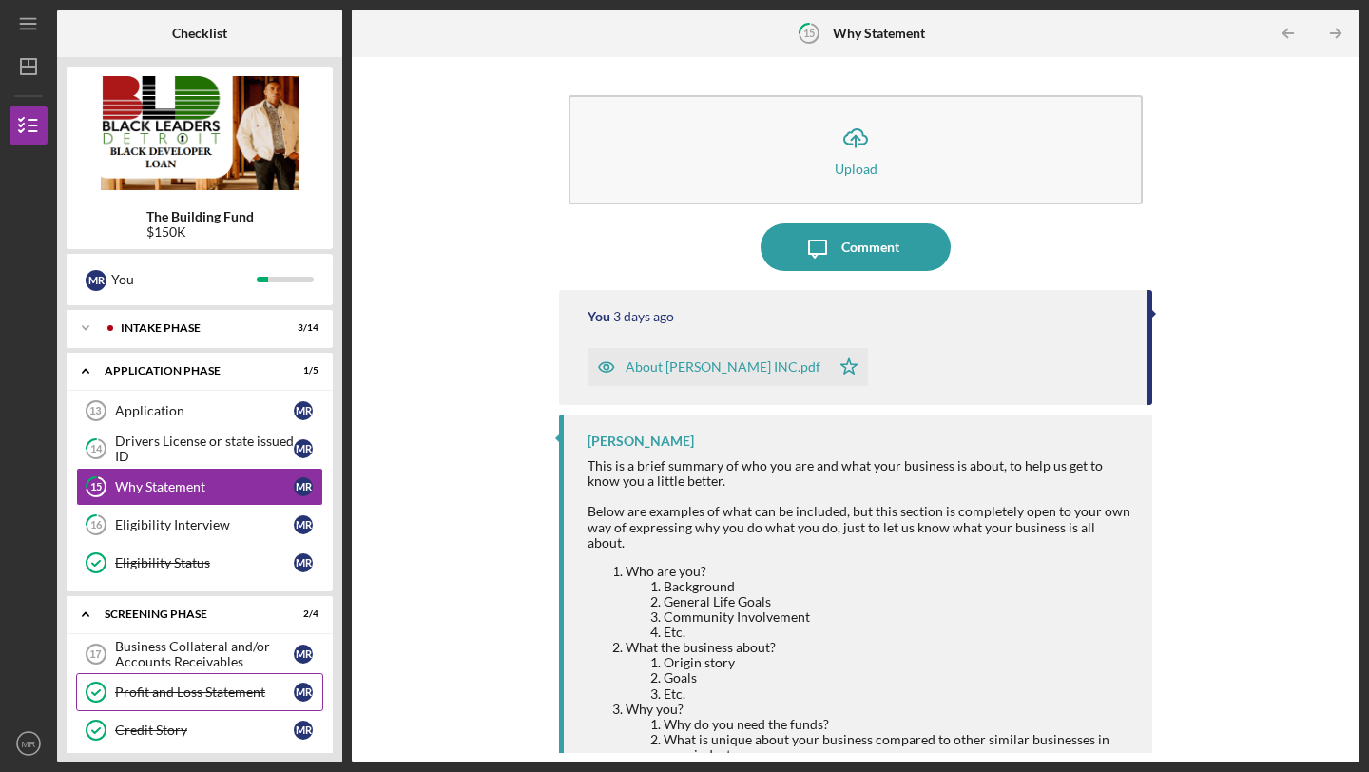
click at [125, 676] on link "Profit and Loss Statement Profit and Loss Statement M R" at bounding box center [199, 692] width 247 height 38
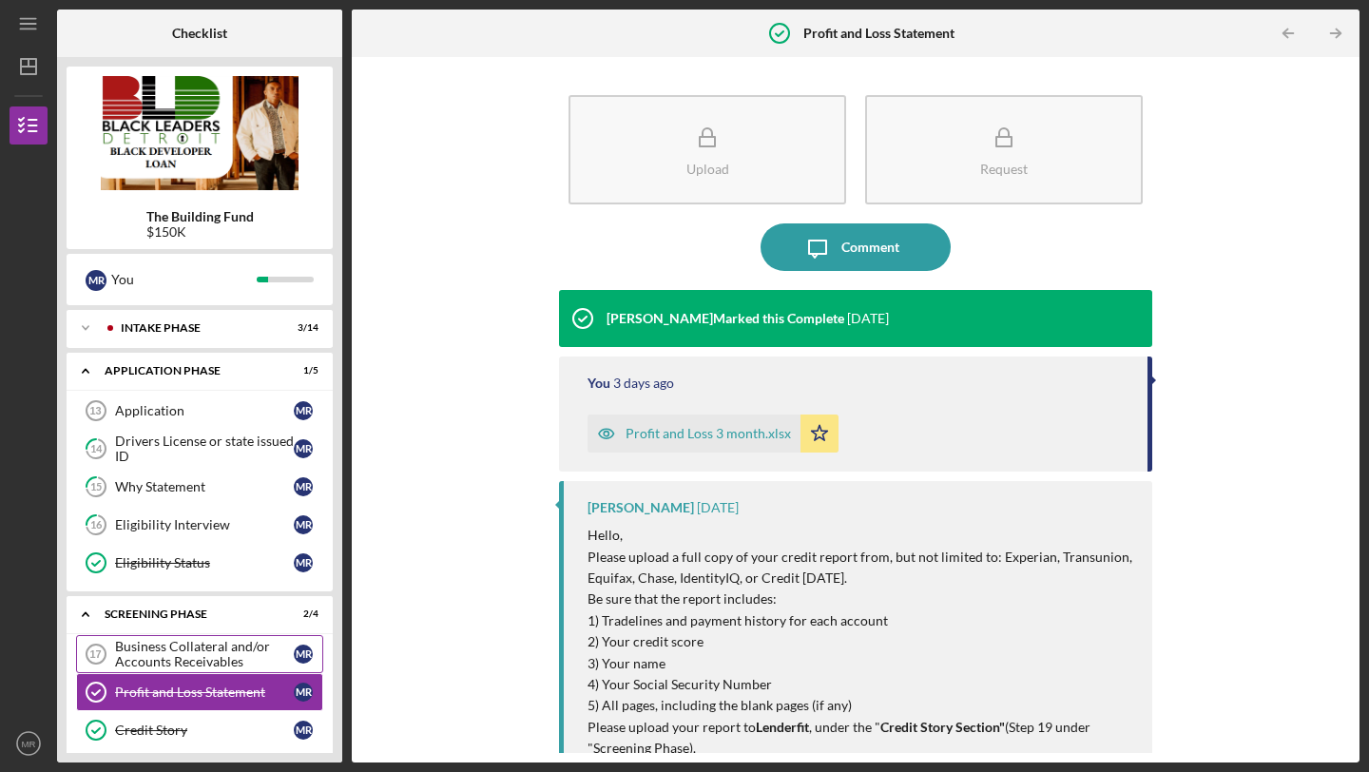
click at [125, 651] on div "Business Collateral and/or Accounts Receivables" at bounding box center [204, 654] width 179 height 30
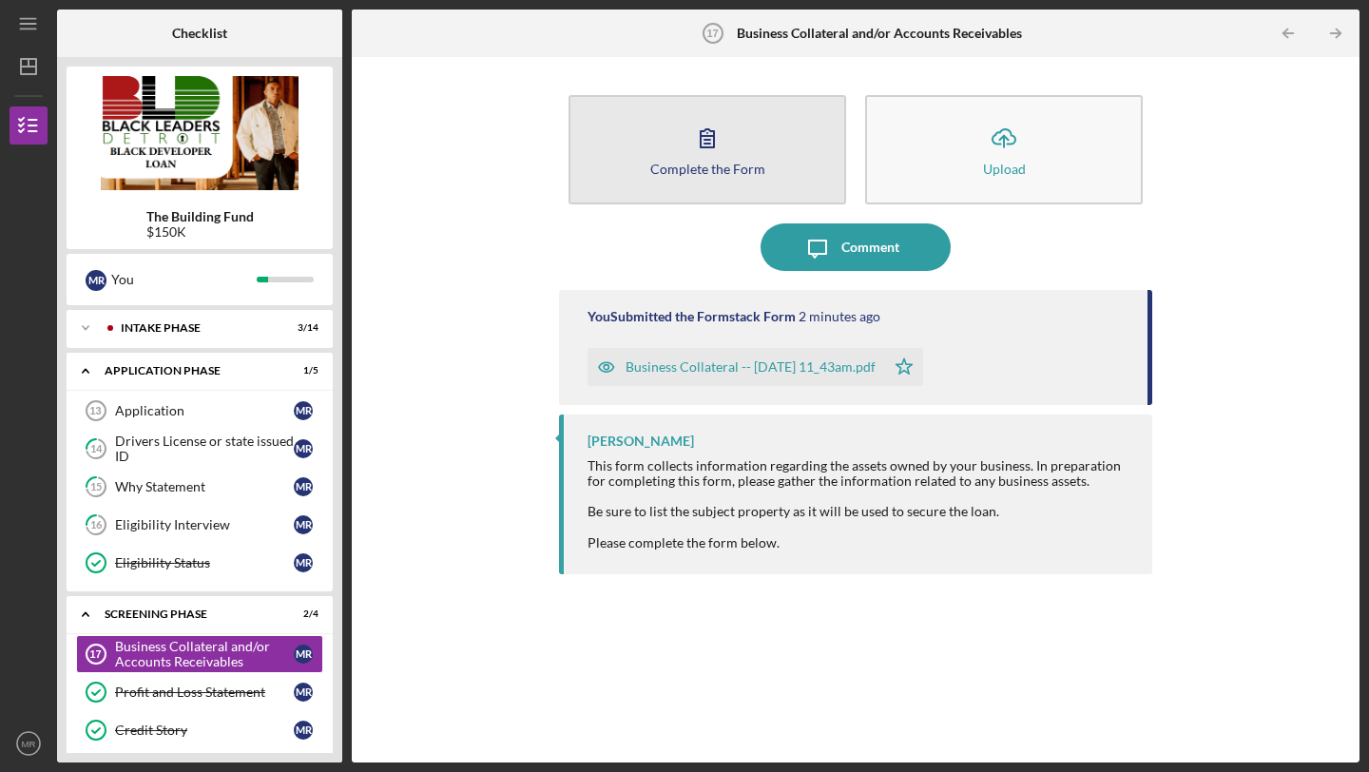
click at [769, 154] on button "Complete the Form Form" at bounding box center [708, 149] width 278 height 109
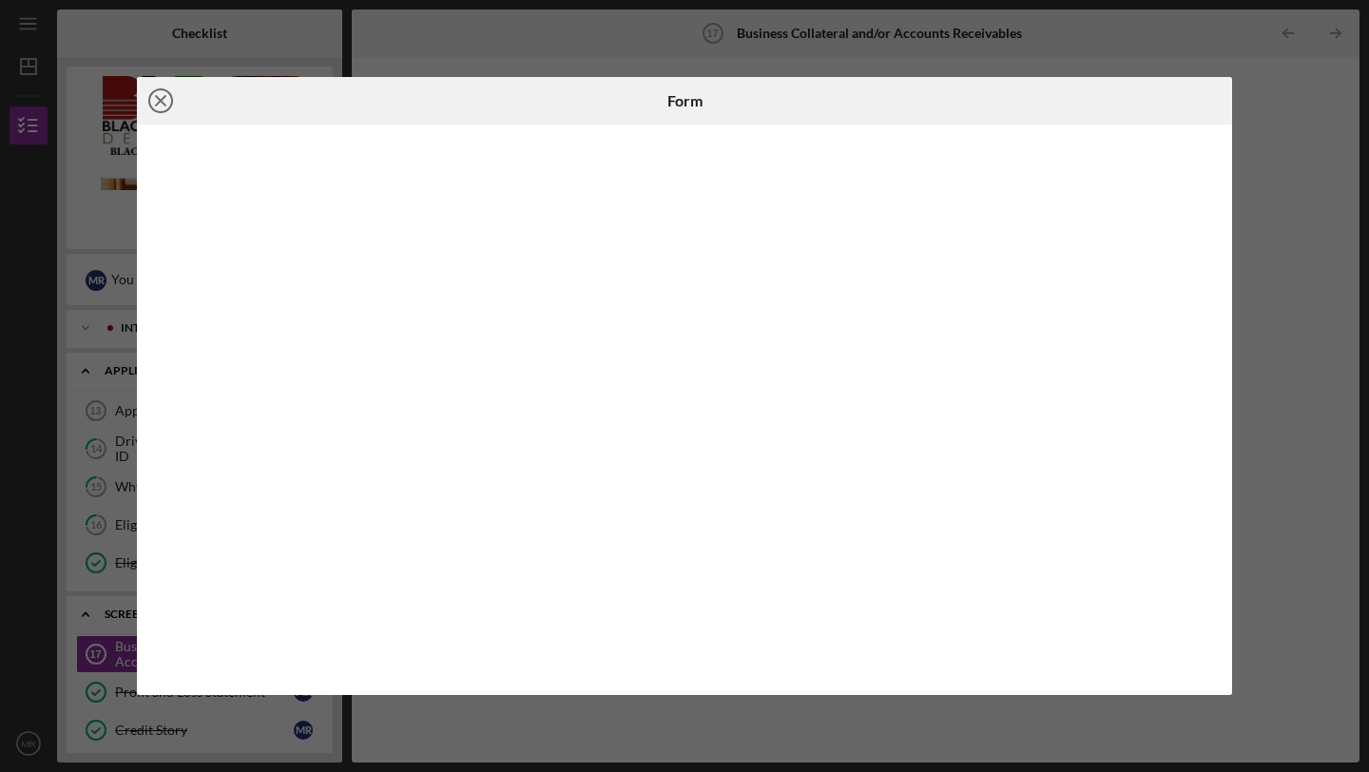
click at [165, 97] on icon "Icon/Close" at bounding box center [161, 101] width 48 height 48
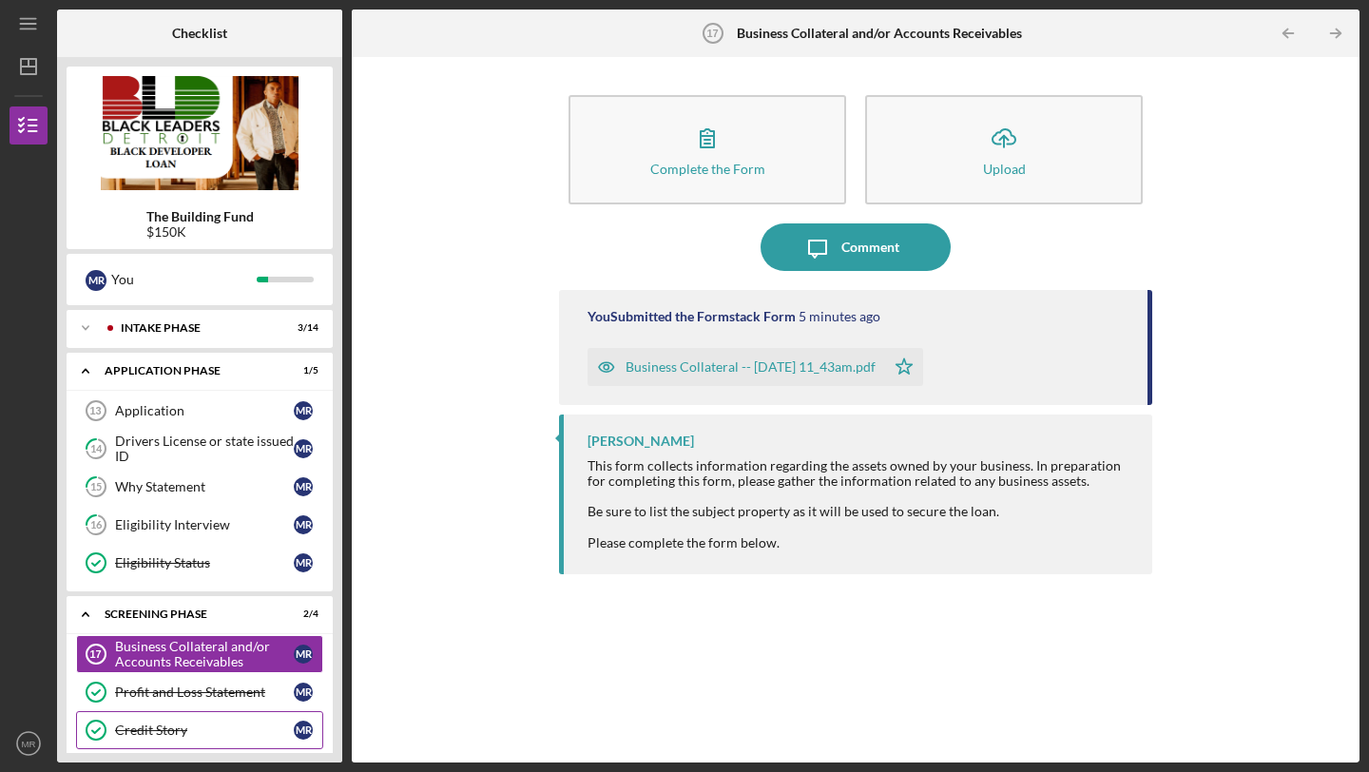
click at [152, 740] on link "Credit Story Credit Story M R" at bounding box center [199, 730] width 247 height 38
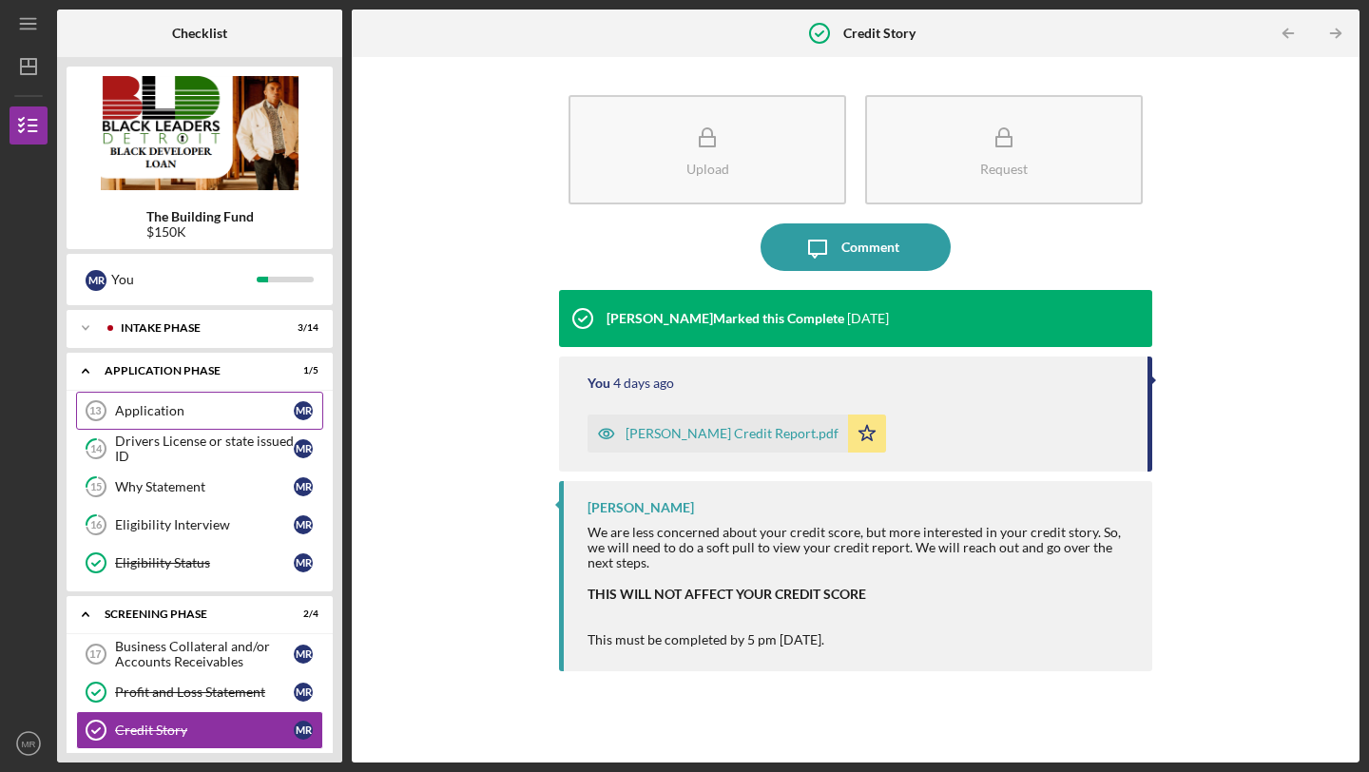
click at [153, 412] on div "Application" at bounding box center [204, 410] width 179 height 15
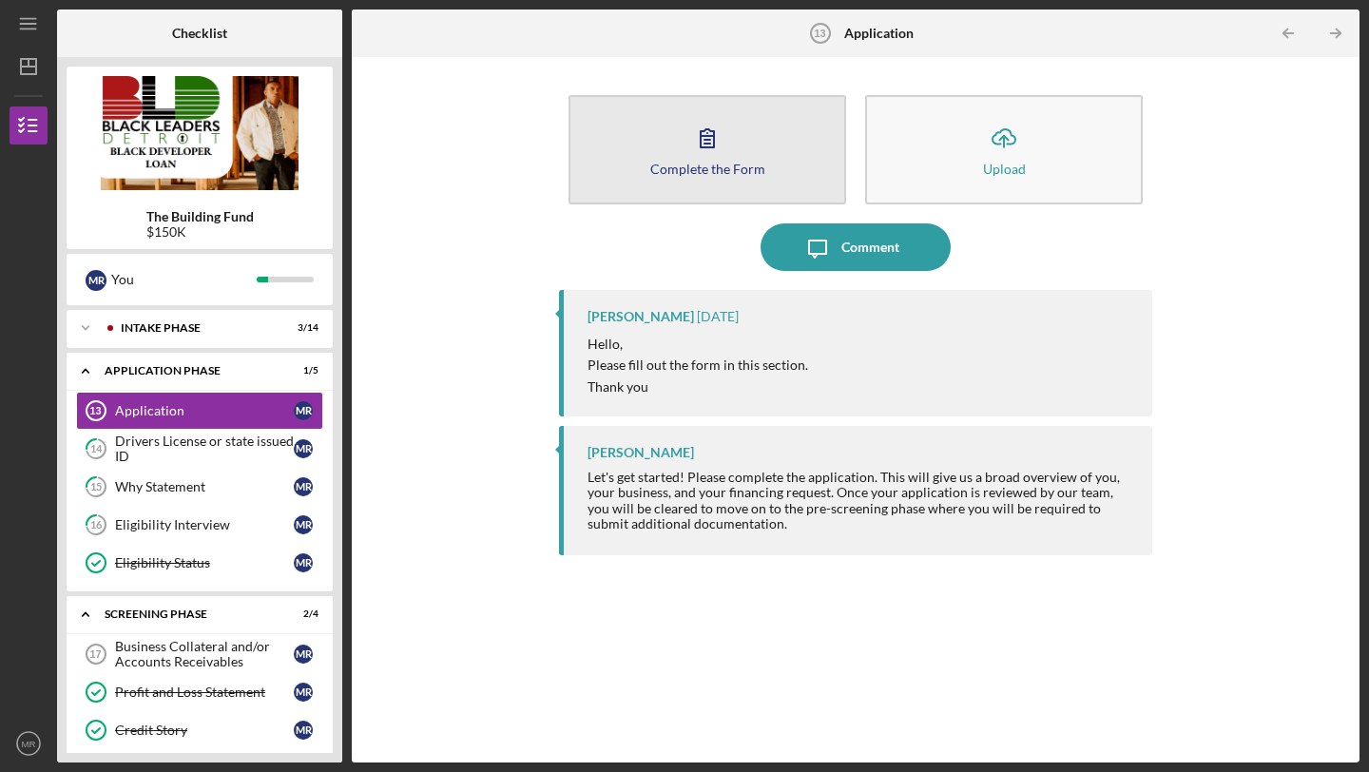
click at [772, 145] on button "Complete the Form Form" at bounding box center [708, 149] width 278 height 109
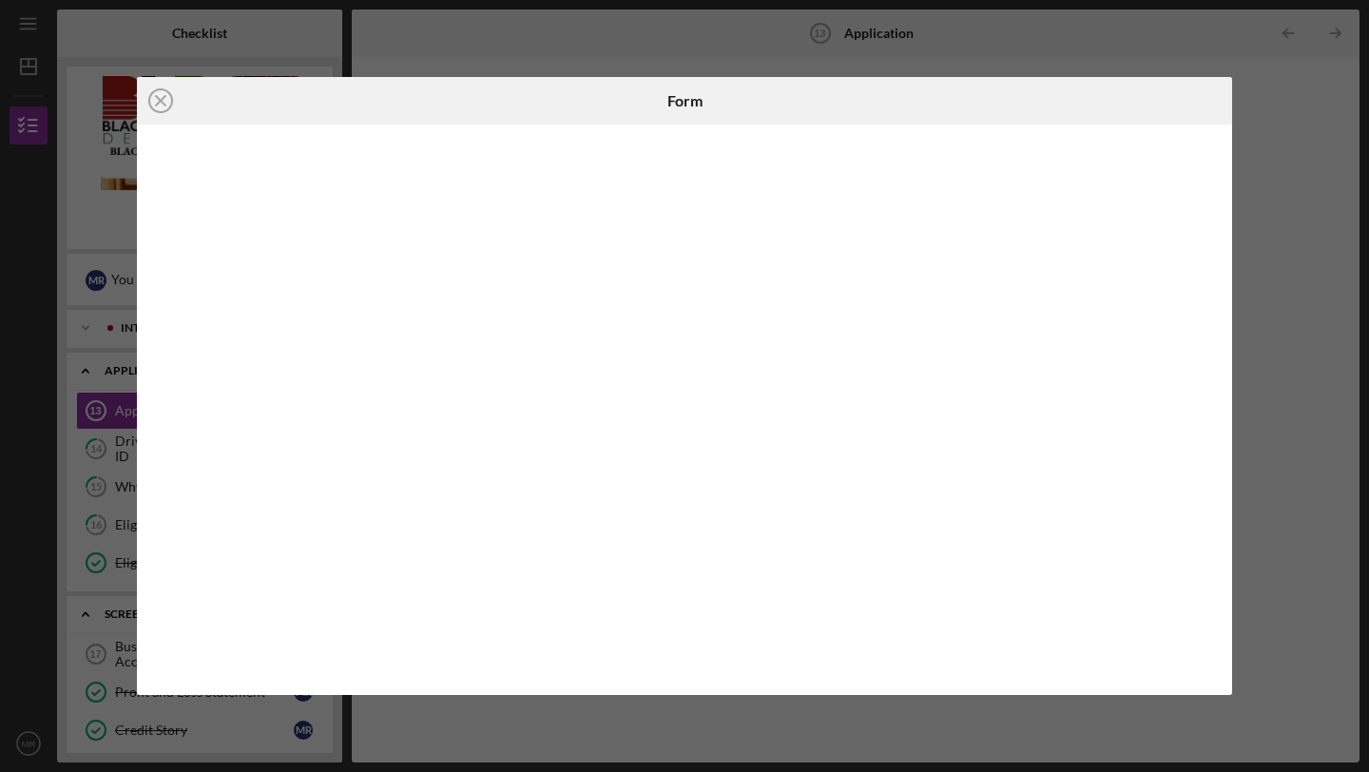
click at [1325, 218] on div "Icon/Close Form" at bounding box center [684, 386] width 1369 height 772
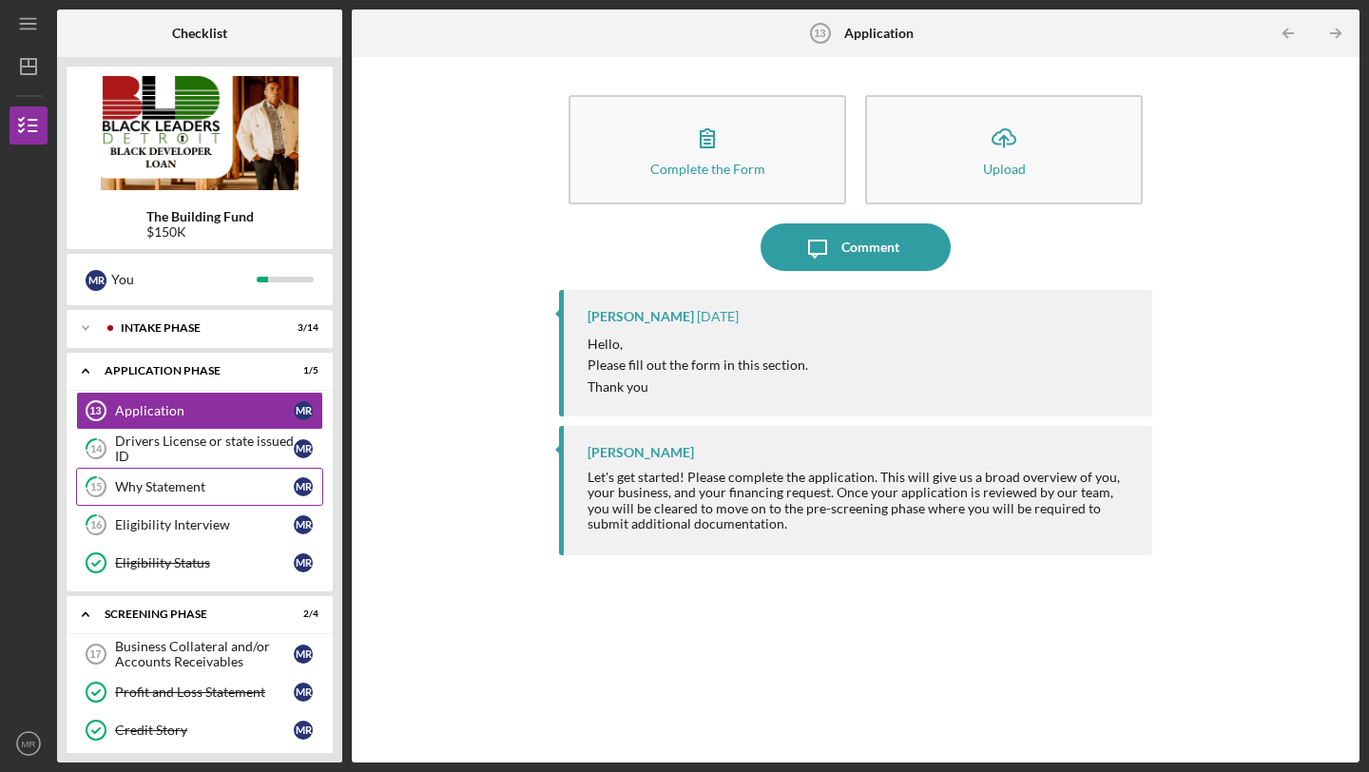
click at [131, 495] on link "15 Why Statement M R" at bounding box center [199, 487] width 247 height 38
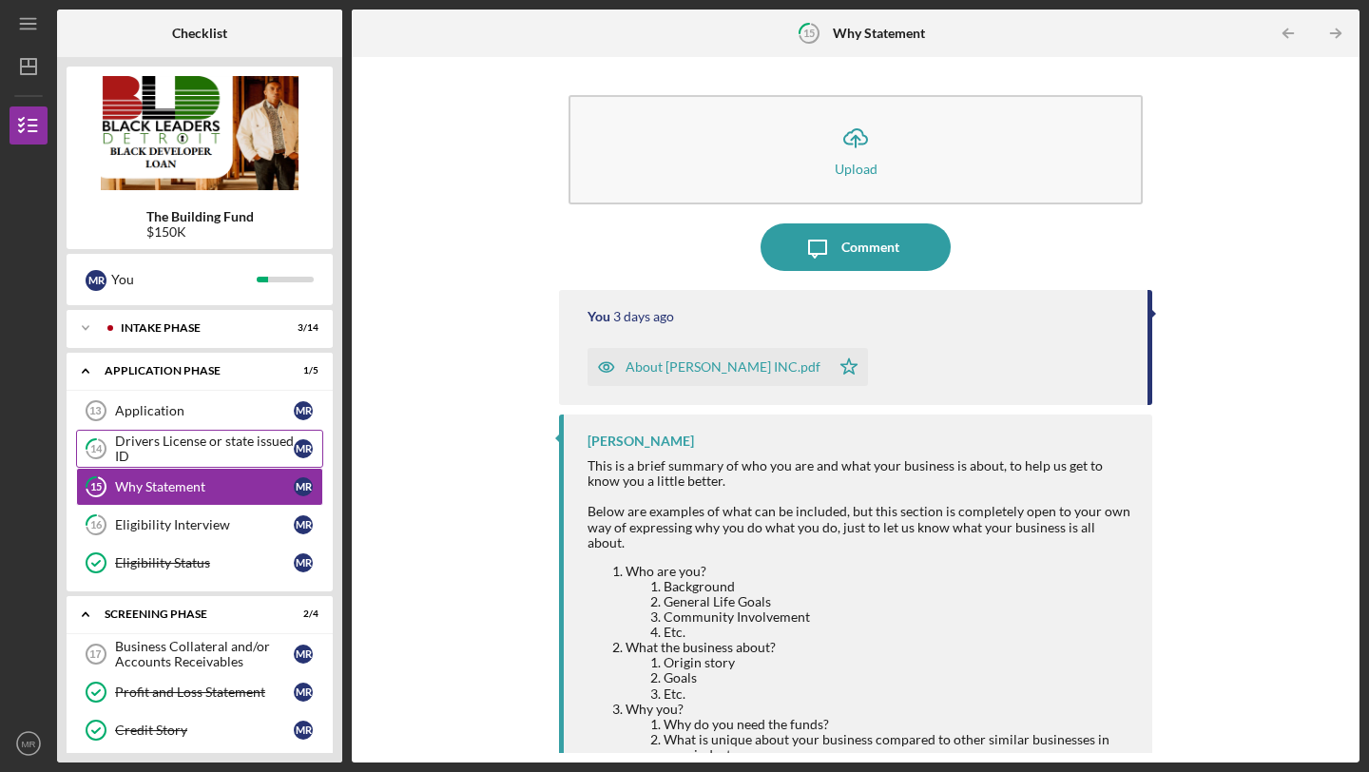
click at [131, 458] on div "Drivers License or state issued ID" at bounding box center [204, 449] width 179 height 30
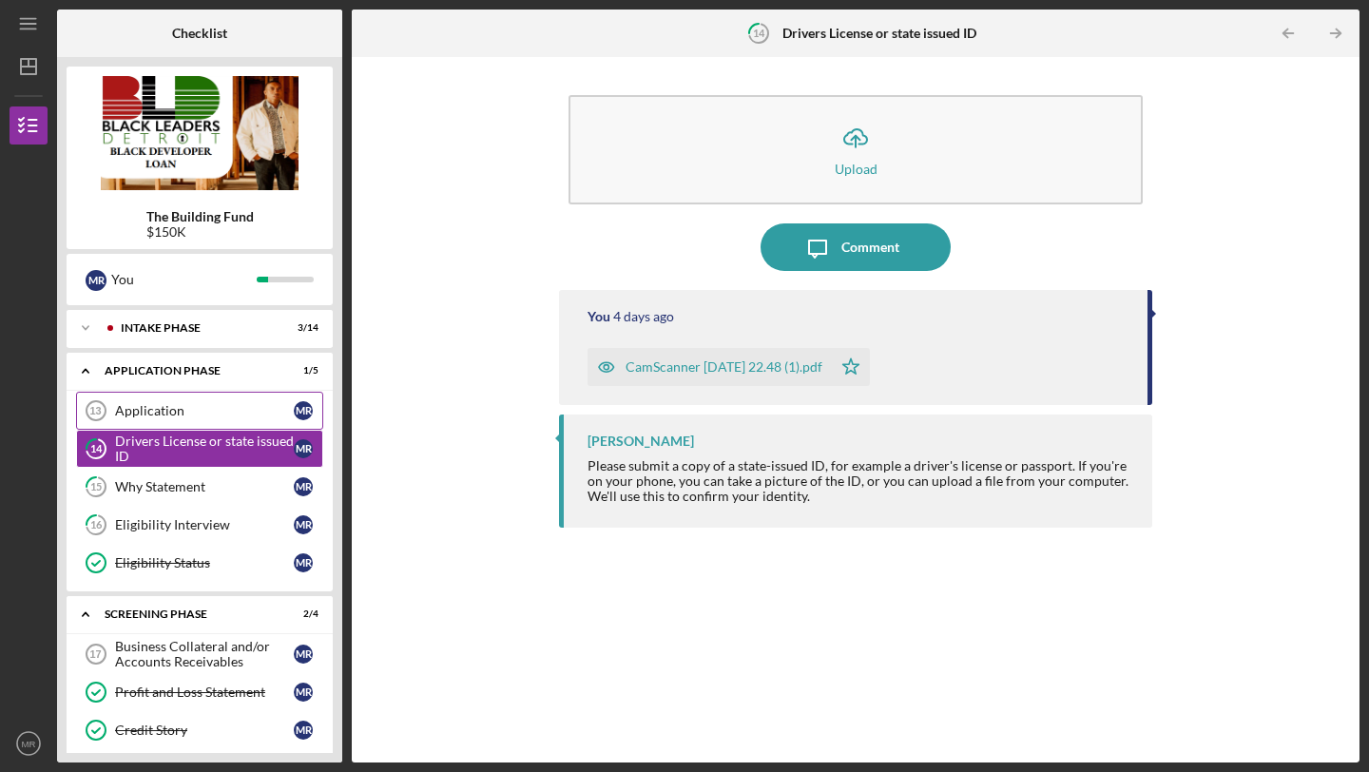
click at [142, 412] on div "Application" at bounding box center [204, 410] width 179 height 15
